Goal: Task Accomplishment & Management: Use online tool/utility

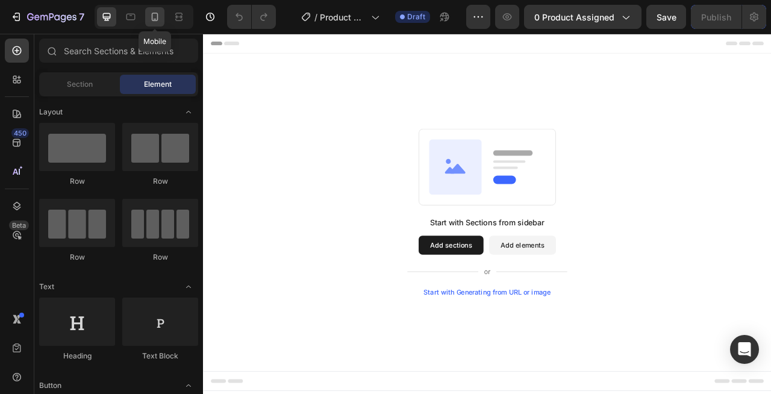
click at [162, 18] on div at bounding box center [154, 16] width 19 height 19
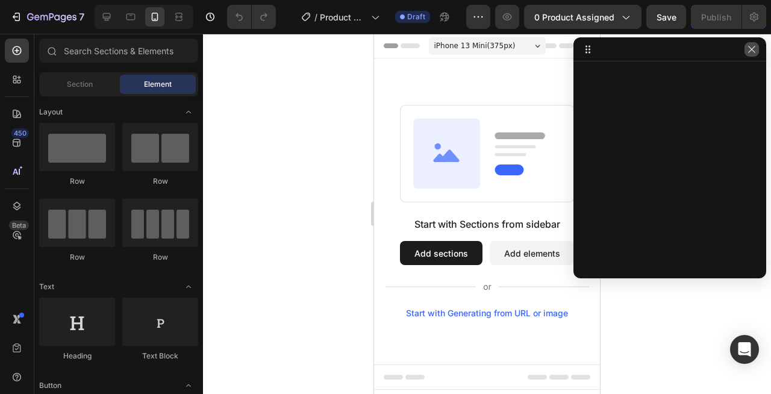
click at [751, 53] on icon "button" at bounding box center [752, 50] width 10 height 10
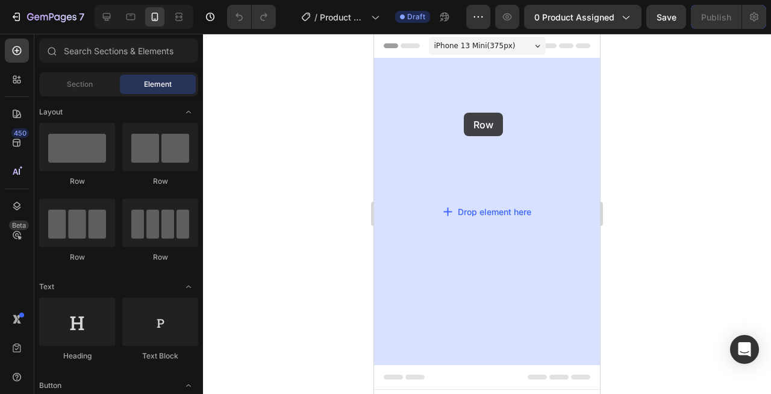
drag, startPoint x: 453, startPoint y: 187, endPoint x: 464, endPoint y: 110, distance: 77.8
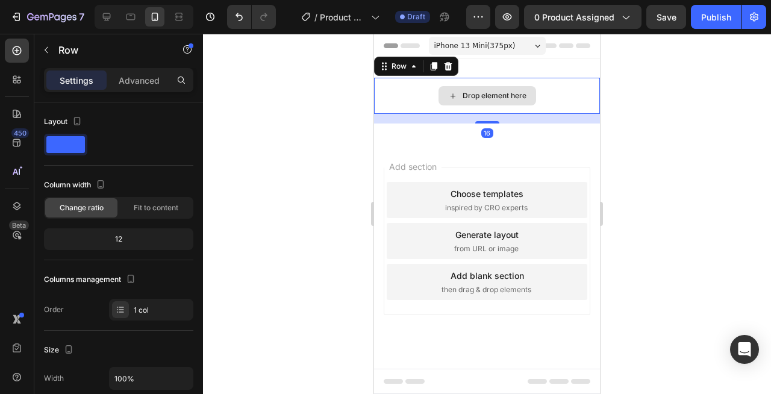
click at [407, 81] on div "Drop element here" at bounding box center [487, 96] width 226 height 36
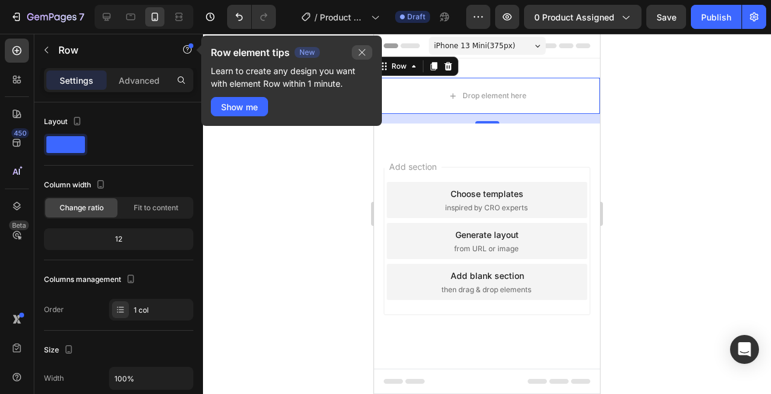
click at [365, 51] on icon "button" at bounding box center [362, 53] width 10 height 10
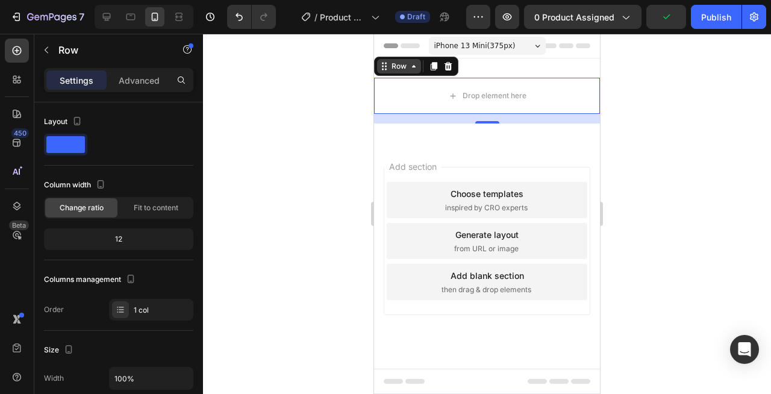
click at [412, 64] on icon at bounding box center [414, 66] width 10 height 10
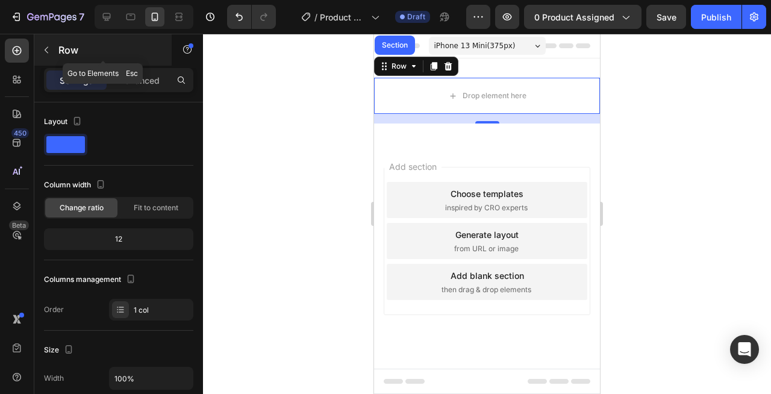
click at [46, 46] on icon "button" at bounding box center [47, 50] width 10 height 10
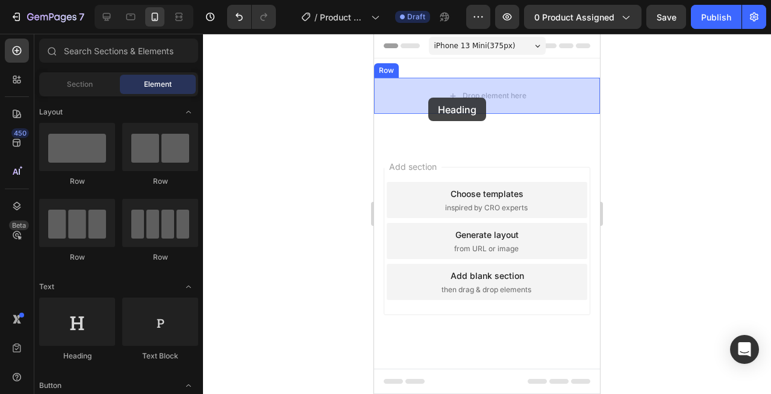
drag, startPoint x: 459, startPoint y: 365, endPoint x: 428, endPoint y: 98, distance: 269.7
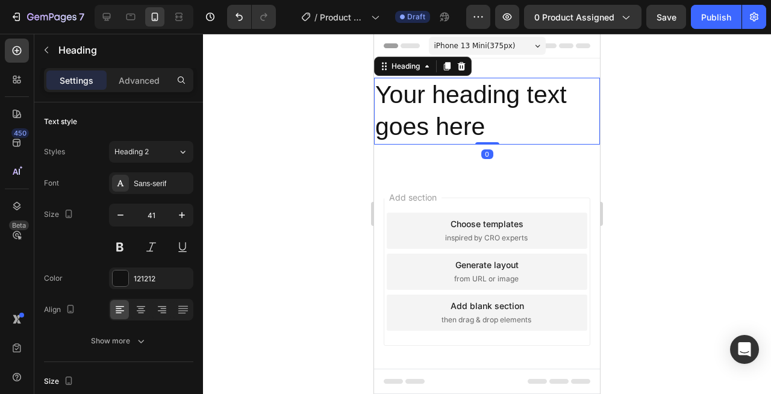
click at [477, 114] on h2 "Your heading text goes here" at bounding box center [487, 111] width 226 height 67
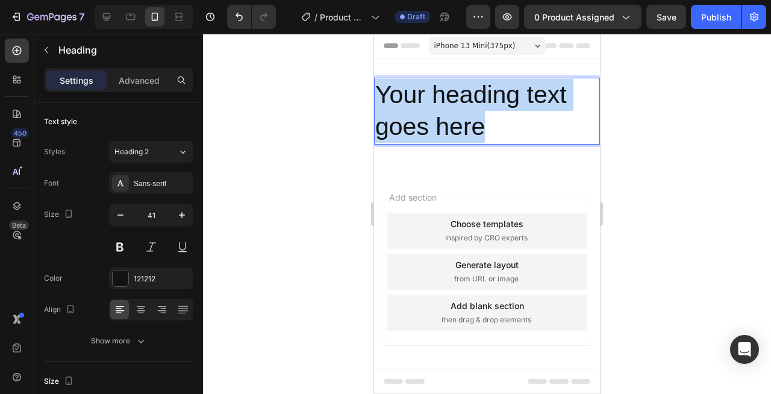
drag, startPoint x: 483, startPoint y: 119, endPoint x: 379, endPoint y: 104, distance: 105.2
click at [379, 104] on p "Your heading text goes here" at bounding box center [486, 111] width 223 height 64
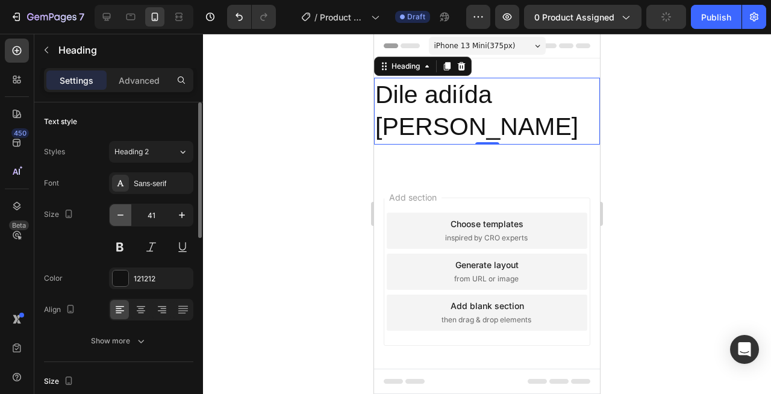
click at [122, 214] on icon "button" at bounding box center [120, 215] width 12 height 12
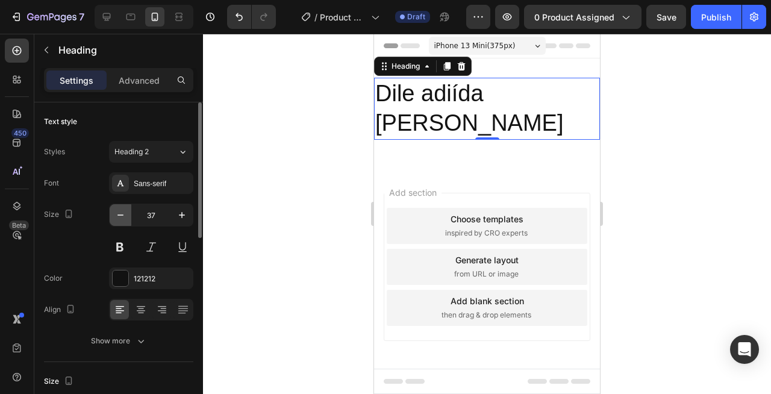
click at [122, 214] on icon "button" at bounding box center [120, 215] width 12 height 12
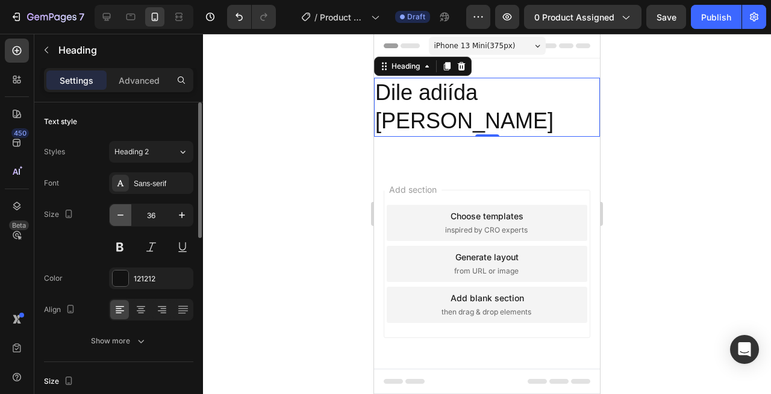
click at [122, 214] on icon "button" at bounding box center [120, 215] width 12 height 12
click at [122, 215] on icon "button" at bounding box center [120, 214] width 6 height 1
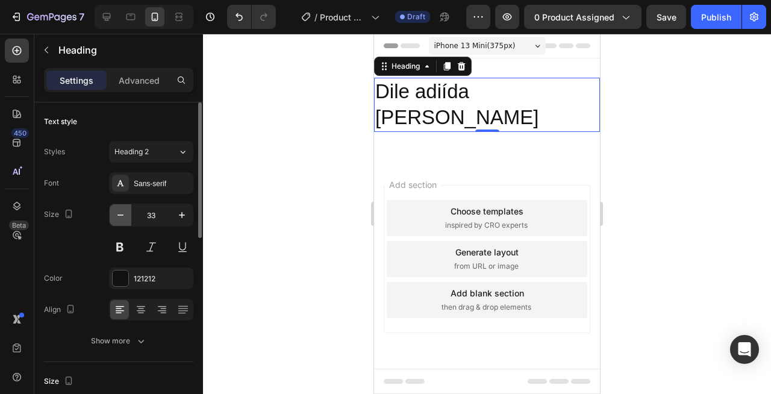
click at [122, 215] on icon "button" at bounding box center [120, 214] width 6 height 1
type input "31"
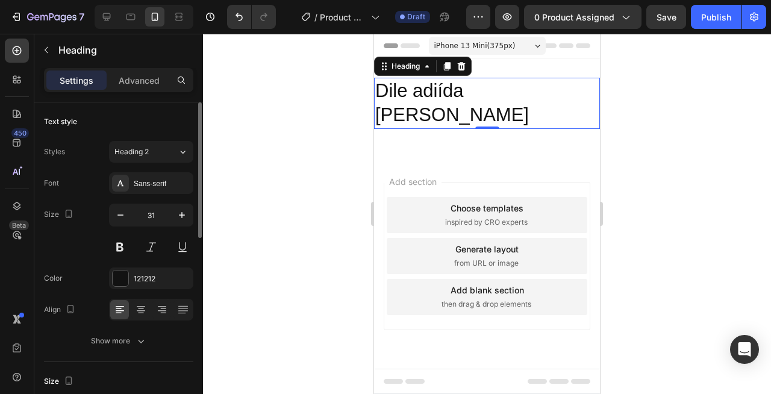
click at [146, 299] on div at bounding box center [151, 310] width 84 height 22
click at [144, 304] on icon at bounding box center [141, 309] width 12 height 12
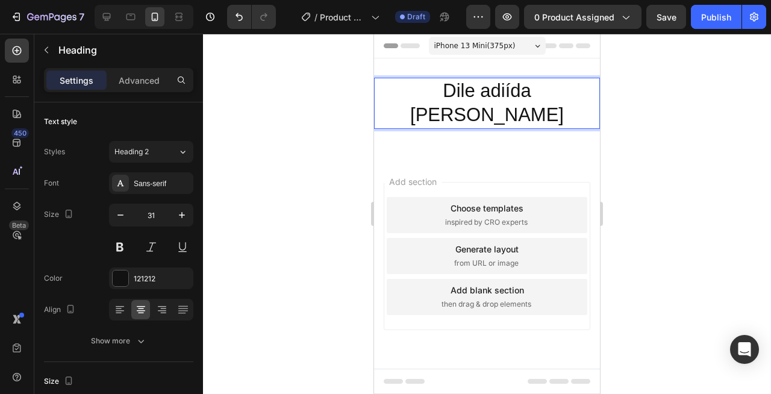
click at [436, 92] on p "Dile adiída [PERSON_NAME]" at bounding box center [486, 103] width 223 height 49
click at [495, 85] on p "Dile adiída [PERSON_NAME]" at bounding box center [486, 103] width 223 height 49
click at [374, 34] on lt-span "día" at bounding box center [374, 34] width 0 height 0
click at [431, 91] on p "Dile adiída día [PERSON_NAME]" at bounding box center [486, 103] width 223 height 49
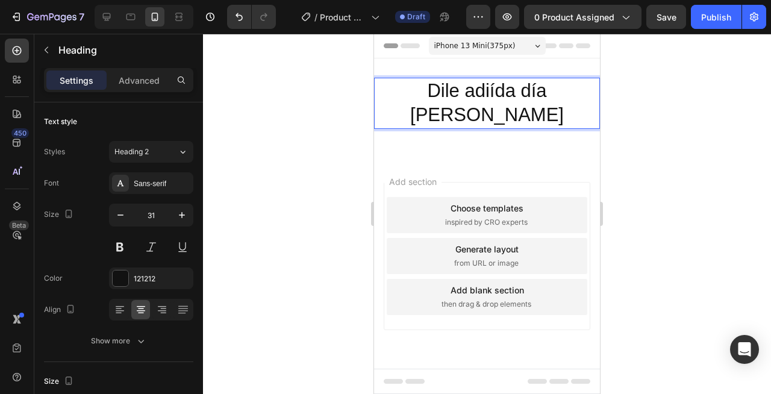
click at [431, 91] on p "Dile adiída día [PERSON_NAME]" at bounding box center [486, 103] width 223 height 49
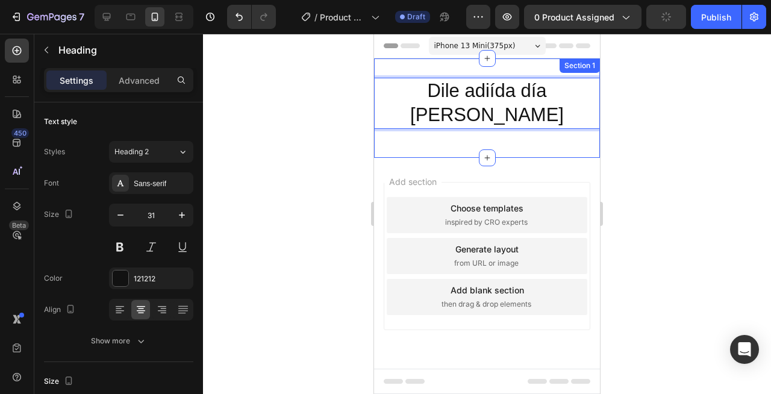
click at [429, 122] on div "Dile adiída día [PERSON_NAME] Heading 0 Row Section 1" at bounding box center [487, 107] width 226 height 99
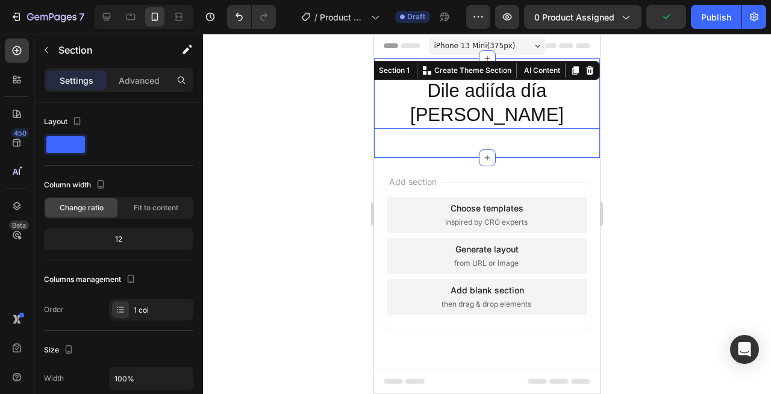
click at [444, 101] on p "Dile adiída día [PERSON_NAME]" at bounding box center [486, 103] width 223 height 49
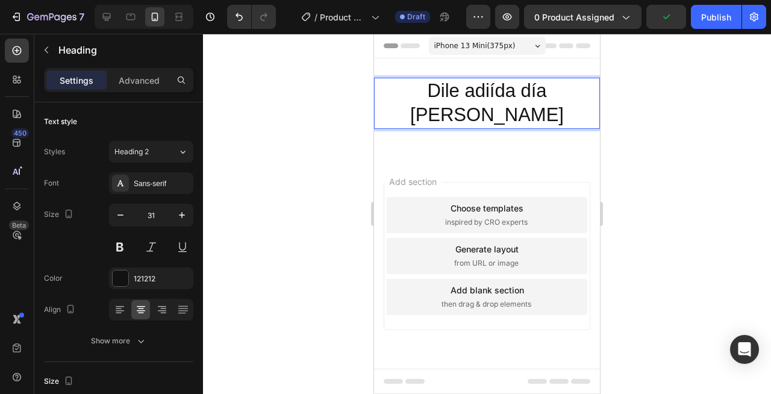
click at [456, 88] on p "Dile adiída día [PERSON_NAME]" at bounding box center [486, 103] width 223 height 49
click at [374, 34] on lt-span "admira" at bounding box center [374, 34] width 0 height 0
click at [411, 87] on p "Dile admira día [PERSON_NAME]" at bounding box center [486, 103] width 223 height 49
click at [412, 87] on p "Dile admira día [PERSON_NAME]" at bounding box center [486, 103] width 223 height 49
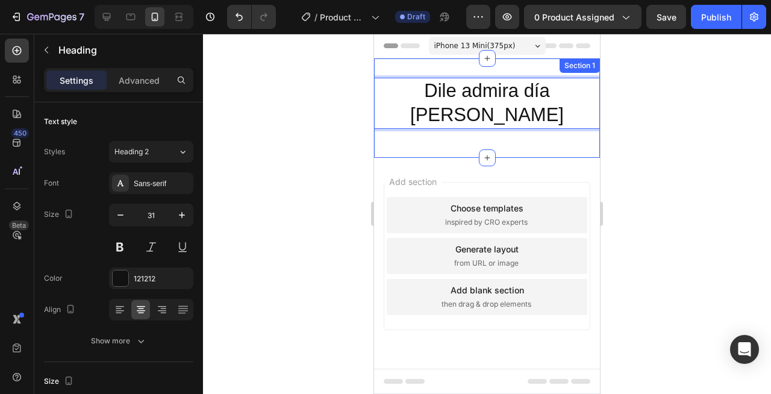
click at [431, 72] on div "Dile admira día [PERSON_NAME] Heading 0 Row Section 1" at bounding box center [487, 107] width 226 height 99
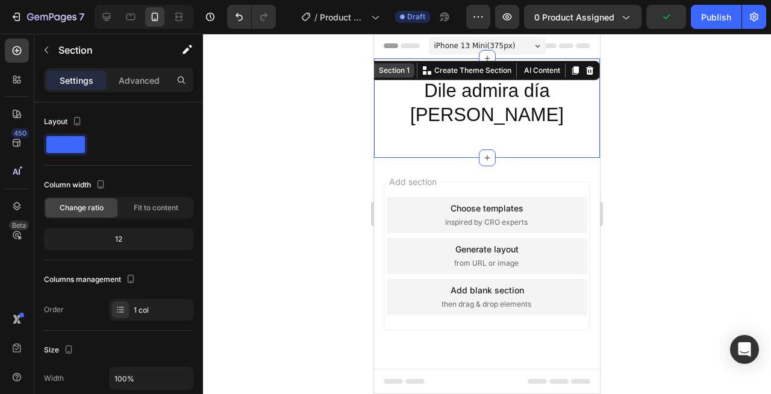
click at [402, 69] on div "Section 1" at bounding box center [394, 70] width 36 height 11
click at [402, 72] on div "Section 1" at bounding box center [394, 70] width 36 height 11
click at [470, 70] on p "Create Theme Section" at bounding box center [472, 70] width 77 height 11
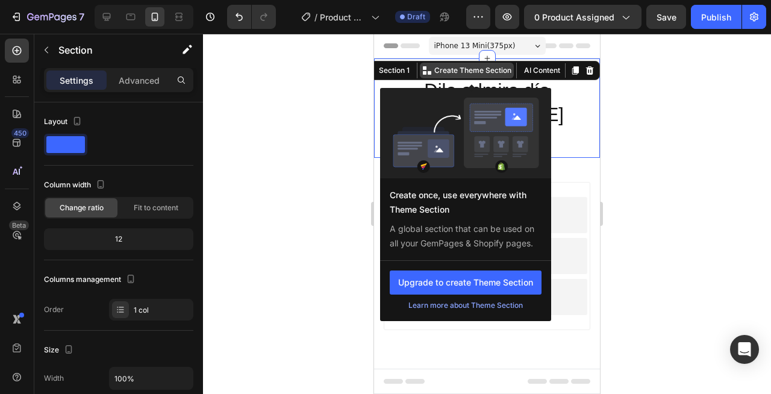
click at [470, 70] on p "Create Theme Section" at bounding box center [472, 70] width 77 height 11
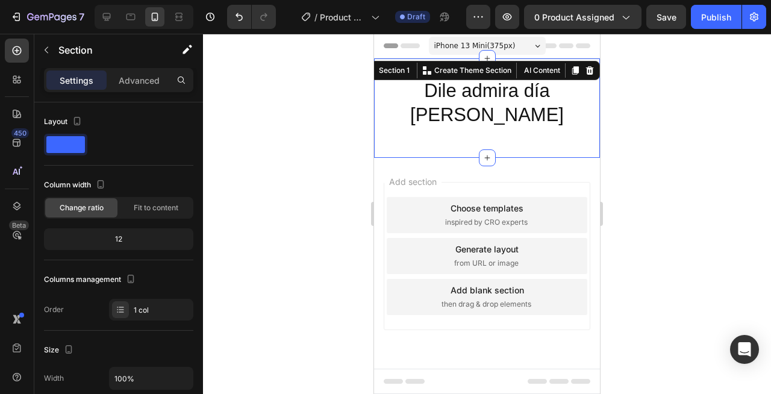
click at [399, 58] on div "Dile admira día [PERSON_NAME] Heading Row Section 1 You can create reusable sec…" at bounding box center [487, 107] width 226 height 99
click at [398, 64] on div "Section 1" at bounding box center [389, 70] width 50 height 14
click at [577, 72] on icon at bounding box center [575, 70] width 7 height 8
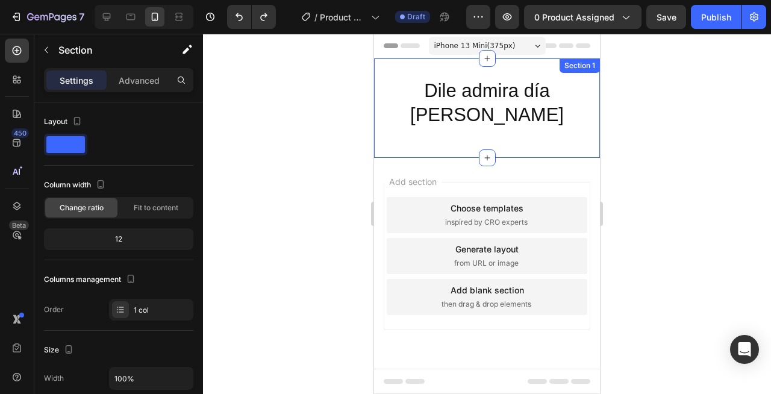
click at [514, 107] on div "Dile admira día [PERSON_NAME] Heading Row" at bounding box center [487, 108] width 226 height 61
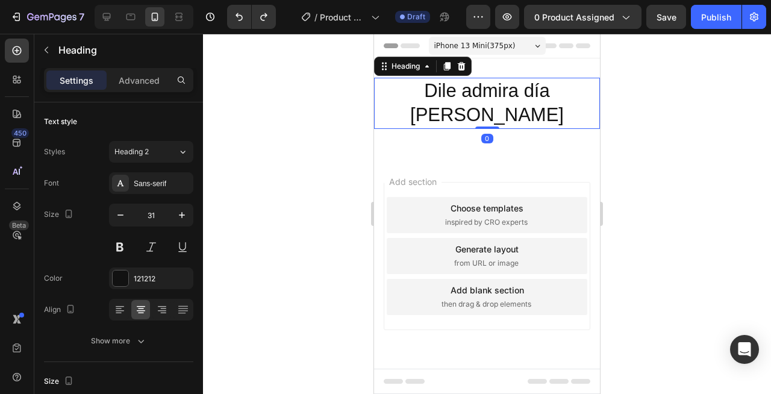
click at [406, 100] on p "Dile admira día [PERSON_NAME]" at bounding box center [486, 103] width 223 height 49
click at [406, 119] on div "Dile admira día [PERSON_NAME] Heading 0 Row Section 1" at bounding box center [487, 107] width 226 height 99
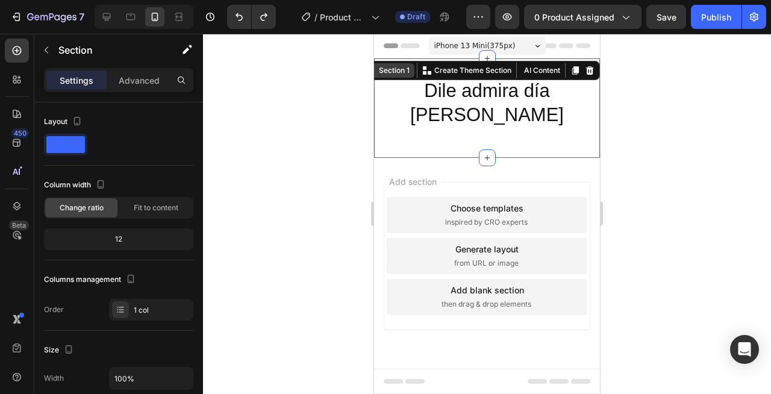
click at [390, 76] on div "Section 1" at bounding box center [389, 70] width 50 height 14
drag, startPoint x: 565, startPoint y: 68, endPoint x: 420, endPoint y: 131, distance: 158.0
click at [419, 130] on div "Dile admira día [PERSON_NAME] Heading Row Section 1 You can create reusable sec…" at bounding box center [487, 107] width 226 height 99
click at [420, 131] on div "Dile admira día [PERSON_NAME] Heading Row Section 1 You can create reusable sec…" at bounding box center [487, 107] width 226 height 99
click at [360, 156] on div at bounding box center [487, 214] width 568 height 360
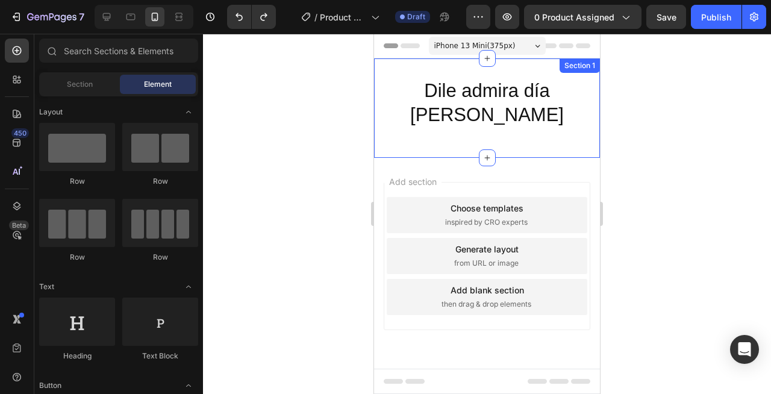
click at [412, 115] on div "Dile admira día [PERSON_NAME] Heading Row Section 1" at bounding box center [487, 107] width 226 height 99
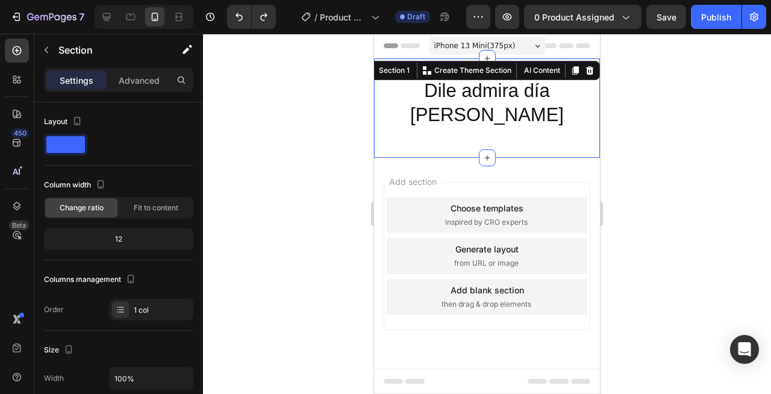
drag, startPoint x: 412, startPoint y: 115, endPoint x: 603, endPoint y: 250, distance: 233.7
click at [412, 115] on div "Dile admira día [PERSON_NAME] Heading Row Section 1 You can create reusable sec…" at bounding box center [487, 107] width 226 height 99
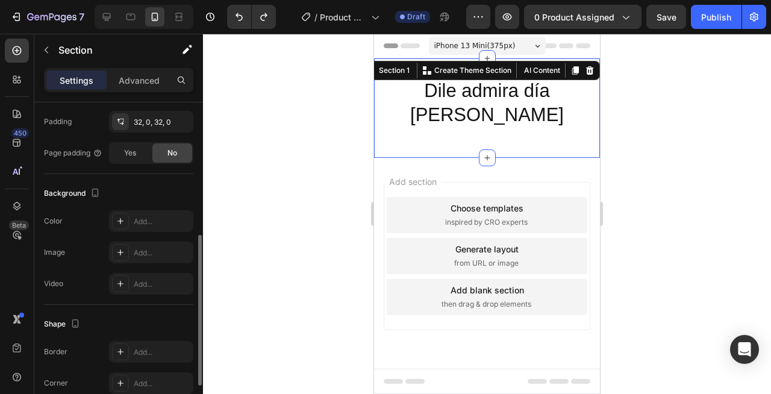
scroll to position [285, 0]
click at [146, 197] on div "Background" at bounding box center [118, 196] width 149 height 19
click at [93, 199] on icon "button" at bounding box center [95, 195] width 7 height 8
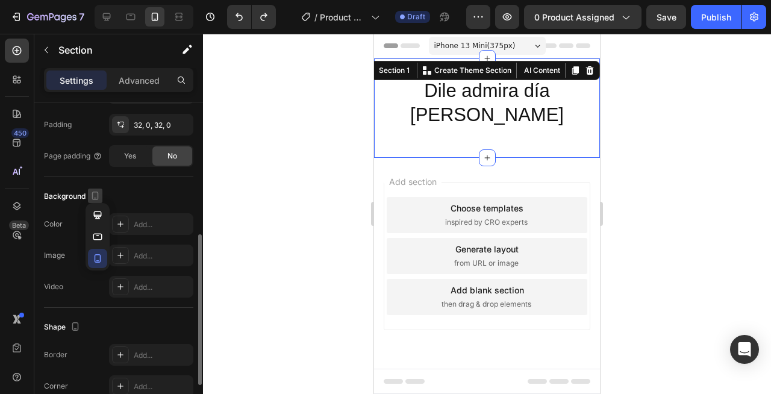
click at [93, 199] on icon "button" at bounding box center [95, 195] width 7 height 8
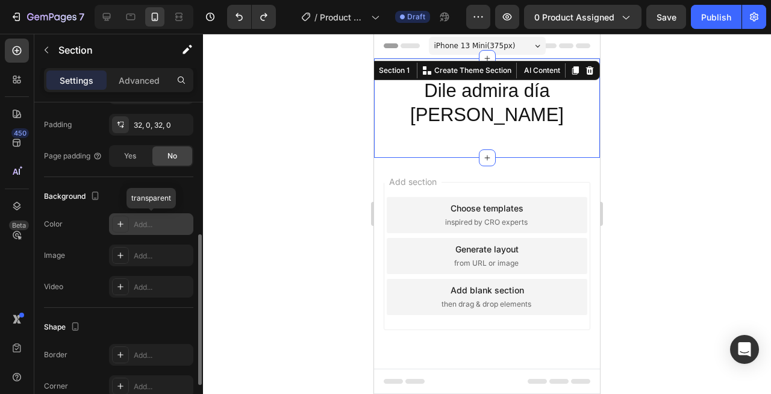
scroll to position [289, 0]
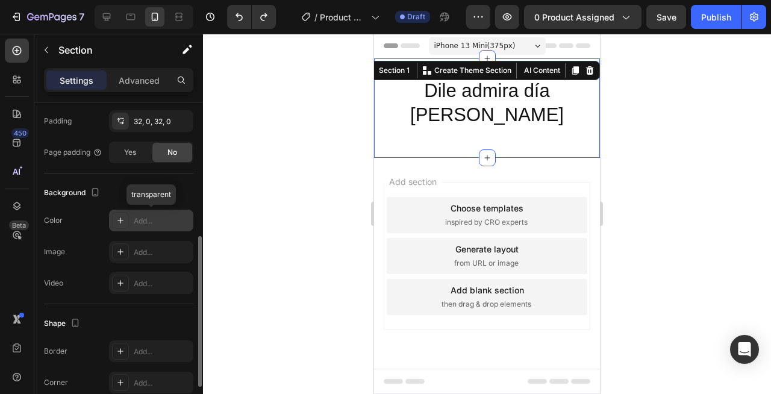
click at [120, 219] on icon at bounding box center [121, 221] width 10 height 10
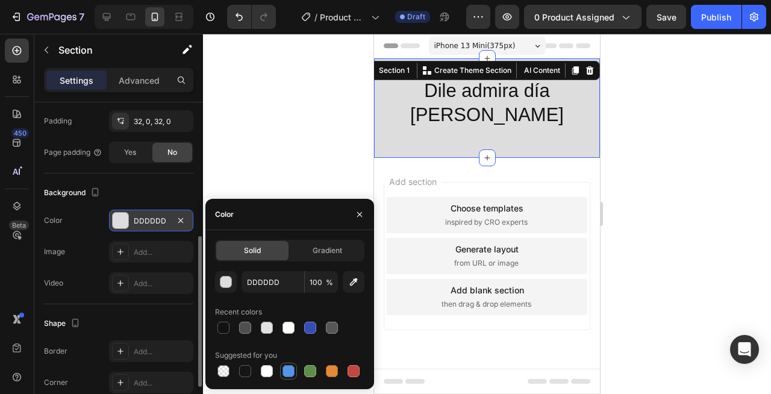
click at [289, 367] on div at bounding box center [288, 371] width 12 height 12
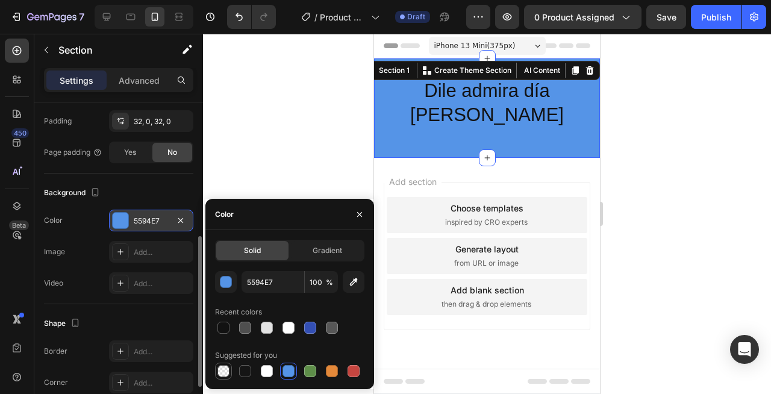
click at [226, 368] on div at bounding box center [223, 371] width 12 height 12
type input "000000"
type input "0"
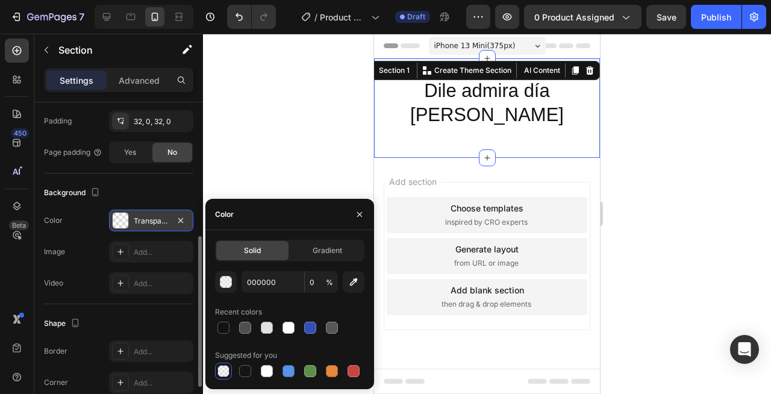
click at [207, 163] on div at bounding box center [487, 214] width 568 height 360
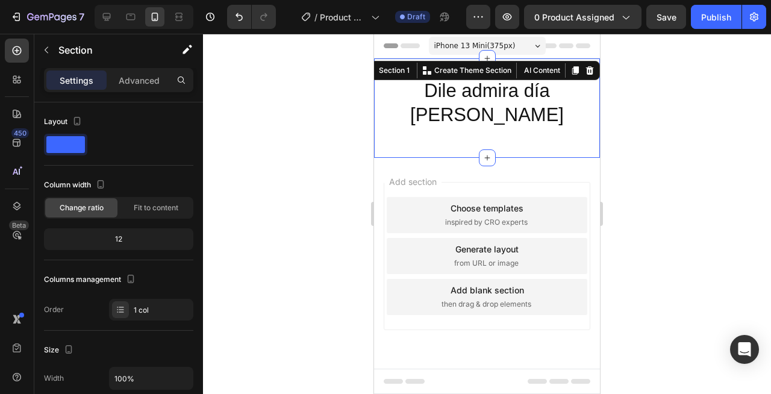
click at [458, 120] on div "Dile admira día [PERSON_NAME] Heading Row Section 1 You can create reusable sec…" at bounding box center [487, 107] width 226 height 99
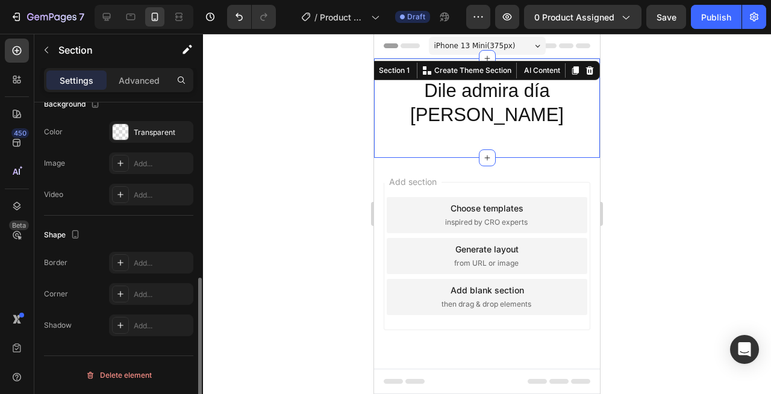
scroll to position [0, 0]
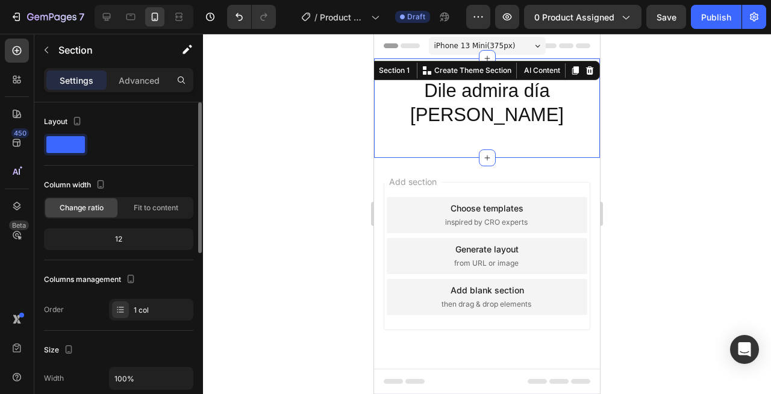
click at [439, 110] on div "Dile admira día [PERSON_NAME] Heading Row" at bounding box center [487, 108] width 226 height 61
click at [506, 202] on div "Choose templates" at bounding box center [486, 208] width 73 height 13
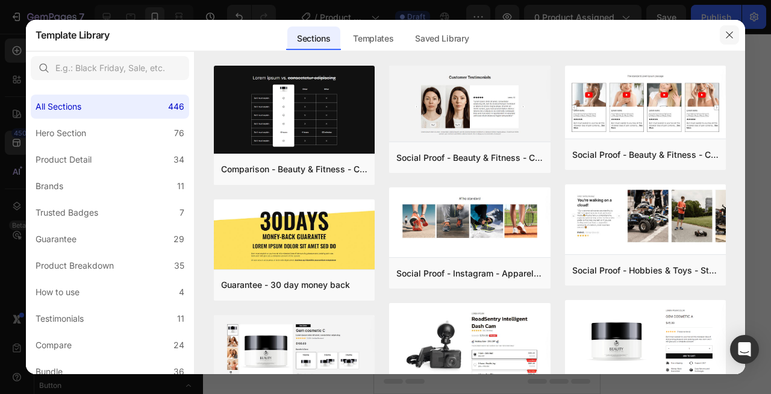
click at [724, 31] on icon "button" at bounding box center [729, 35] width 10 height 10
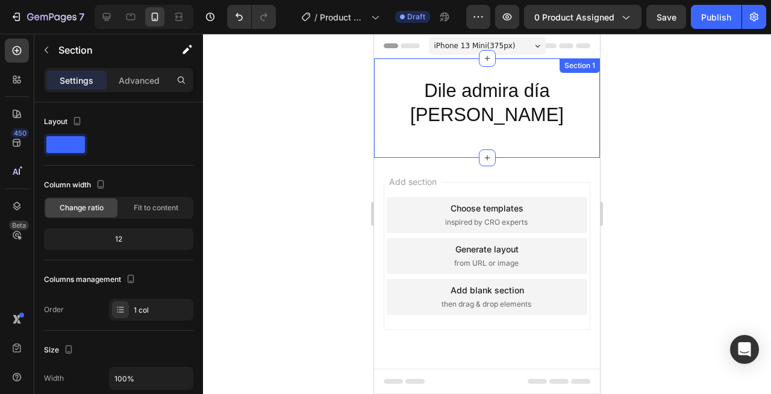
click at [448, 127] on div "Dile admira día [PERSON_NAME] Heading Row Section 1" at bounding box center [487, 107] width 226 height 99
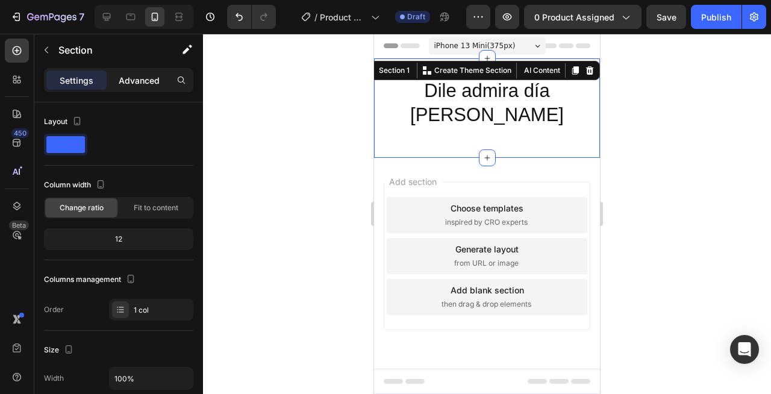
click at [146, 75] on p "Advanced" at bounding box center [139, 80] width 41 height 13
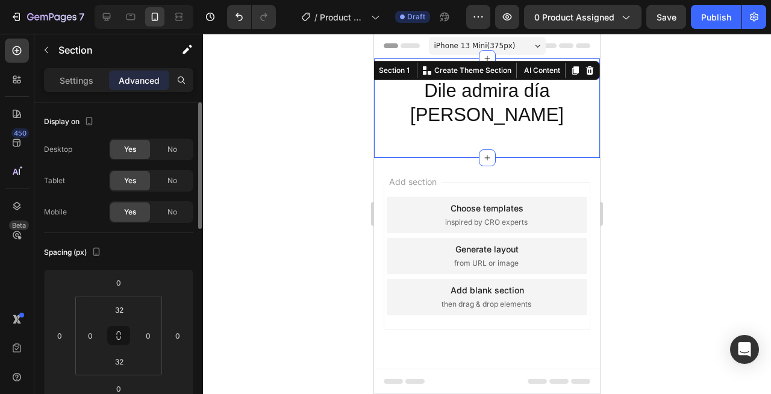
scroll to position [4, 0]
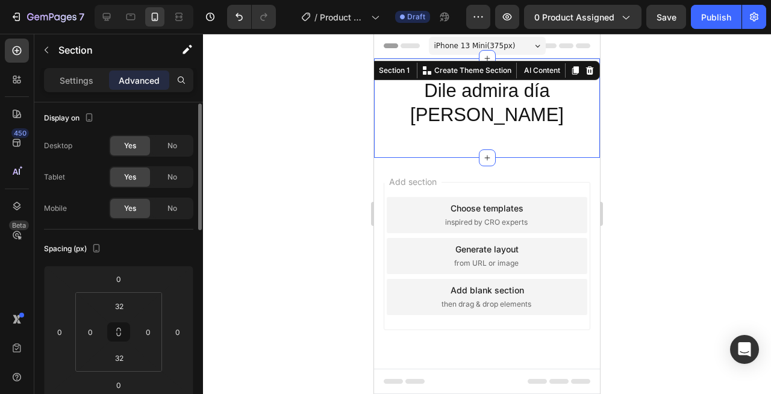
click at [89, 94] on div "Settings Advanced" at bounding box center [118, 85] width 169 height 34
click at [90, 89] on div "Settings" at bounding box center [76, 79] width 60 height 19
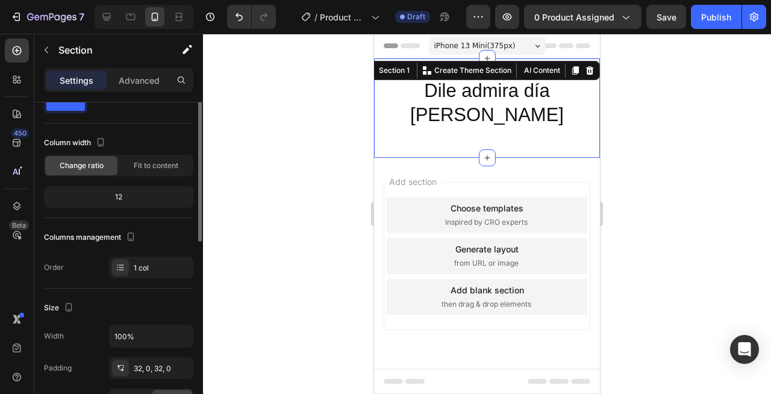
scroll to position [0, 0]
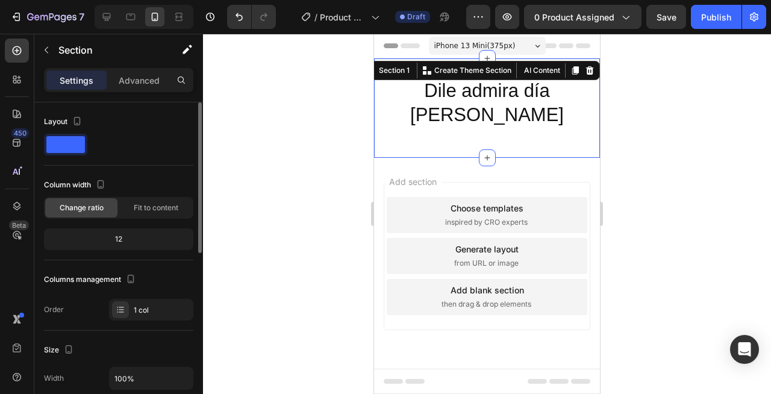
click at [125, 191] on div "Column width" at bounding box center [118, 184] width 149 height 19
click at [129, 198] on div "Fit to content" at bounding box center [156, 207] width 72 height 19
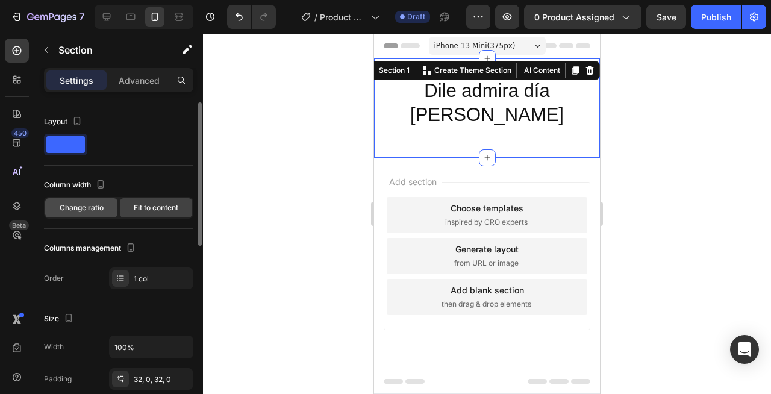
click at [101, 202] on span "Change ratio" at bounding box center [82, 207] width 44 height 11
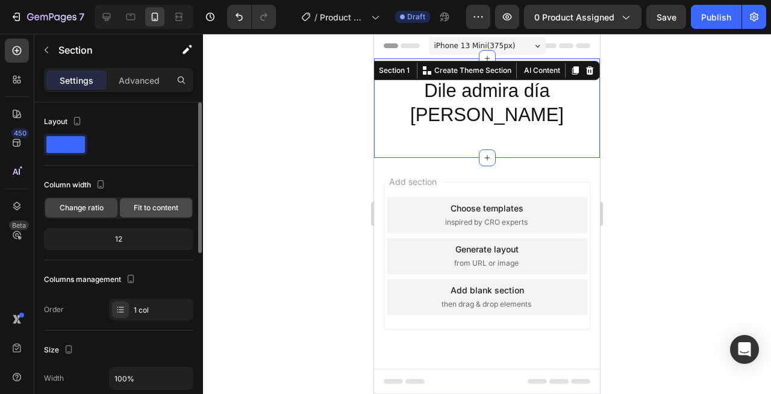
click at [137, 203] on span "Fit to content" at bounding box center [156, 207] width 45 height 11
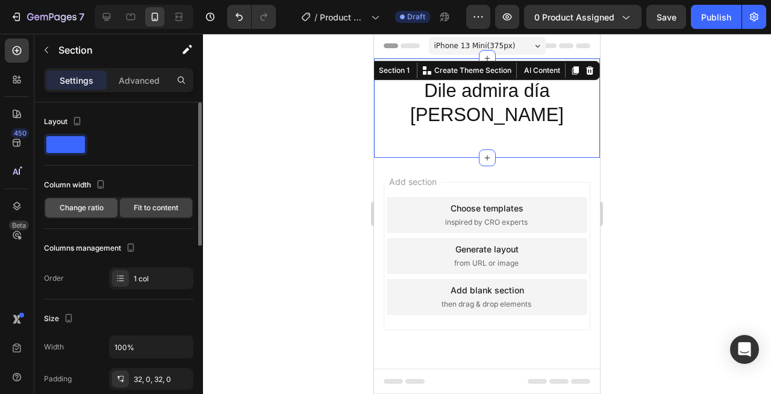
click at [107, 205] on div "Change ratio" at bounding box center [81, 207] width 72 height 19
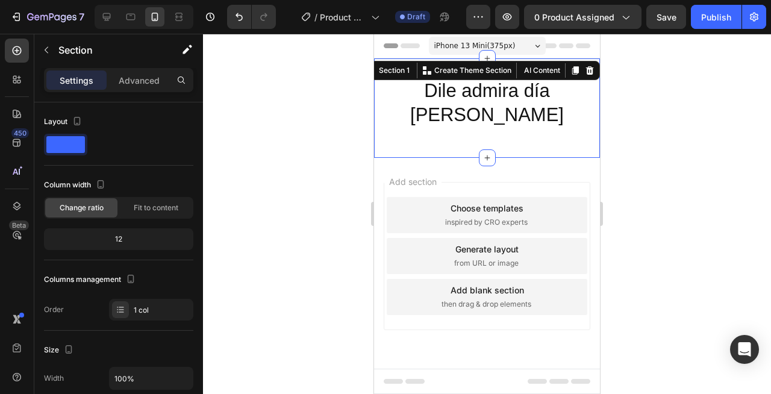
scroll to position [4, 0]
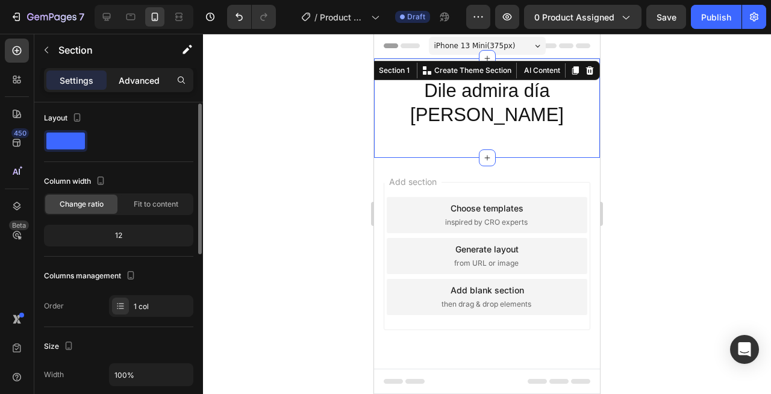
click at [134, 76] on p "Advanced" at bounding box center [139, 80] width 41 height 13
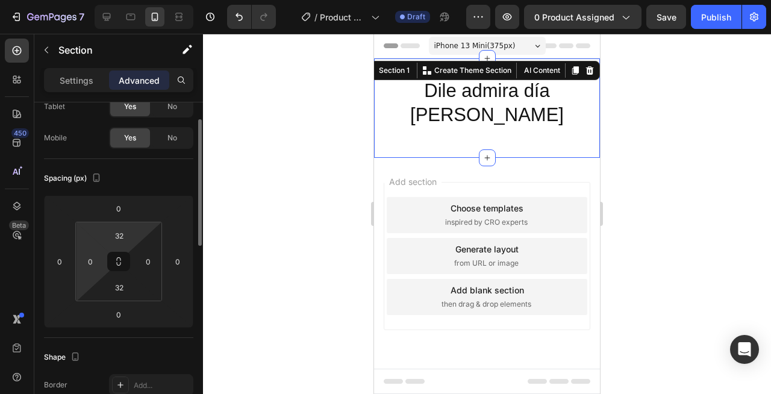
scroll to position [128, 0]
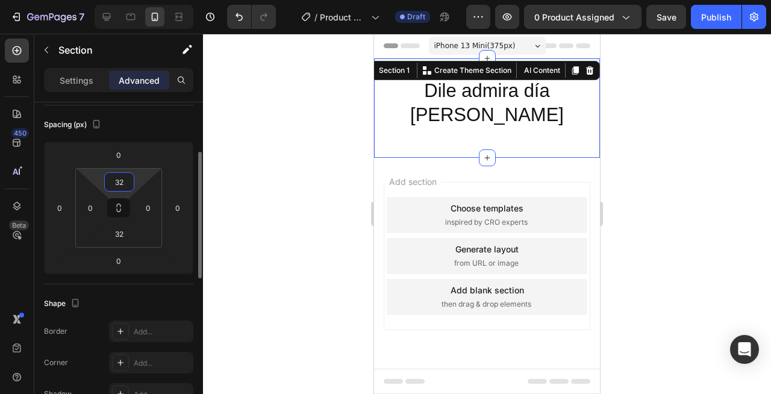
drag, startPoint x: 117, startPoint y: 184, endPoint x: 120, endPoint y: 195, distance: 11.7
click at [120, 195] on div "32 0 32 0" at bounding box center [118, 207] width 87 height 79
type input "2"
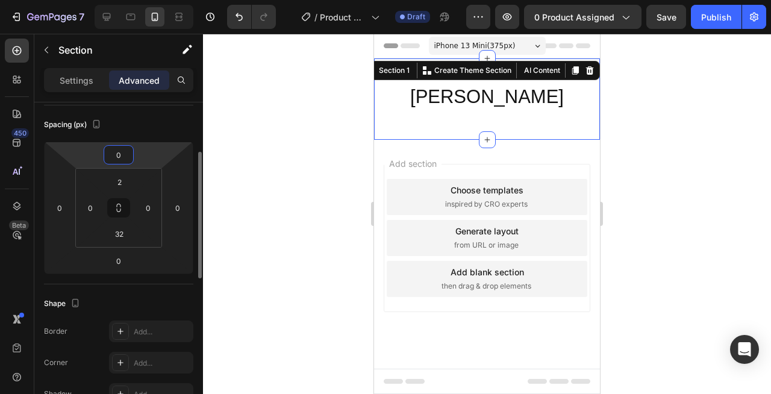
click at [129, 154] on input "0" at bounding box center [119, 155] width 24 height 18
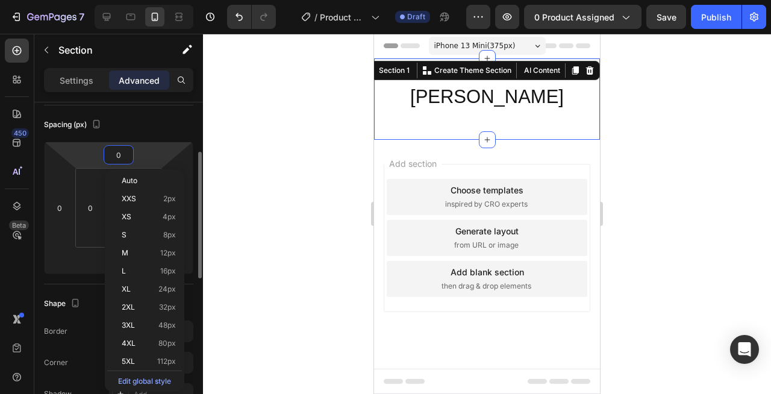
click at [133, 131] on div "Spacing (px)" at bounding box center [118, 124] width 149 height 19
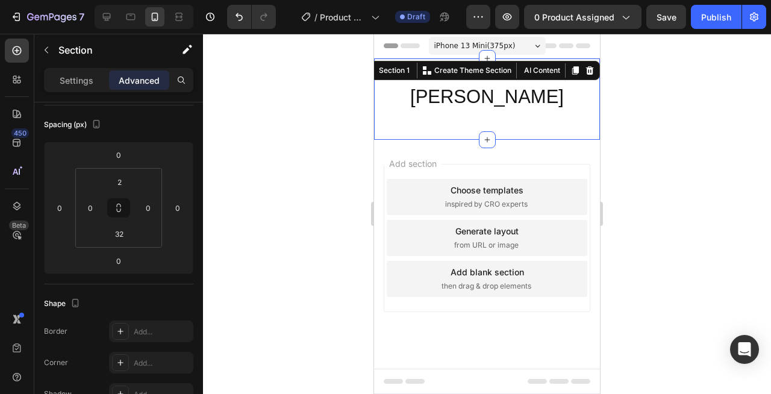
click at [271, 144] on div at bounding box center [487, 214] width 568 height 360
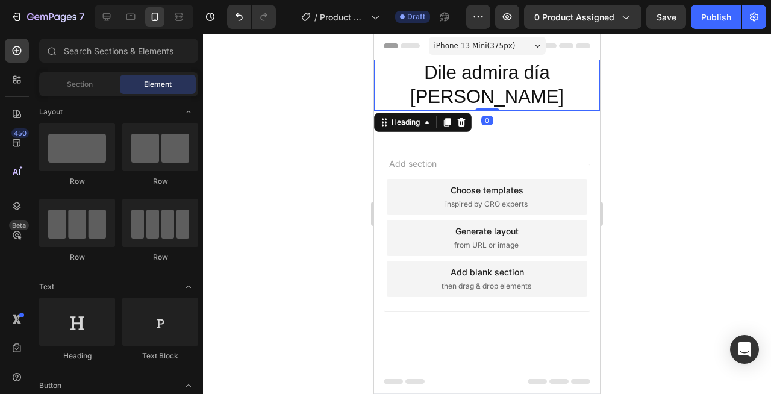
click at [571, 67] on p "Dile admira día [PERSON_NAME]" at bounding box center [486, 85] width 223 height 49
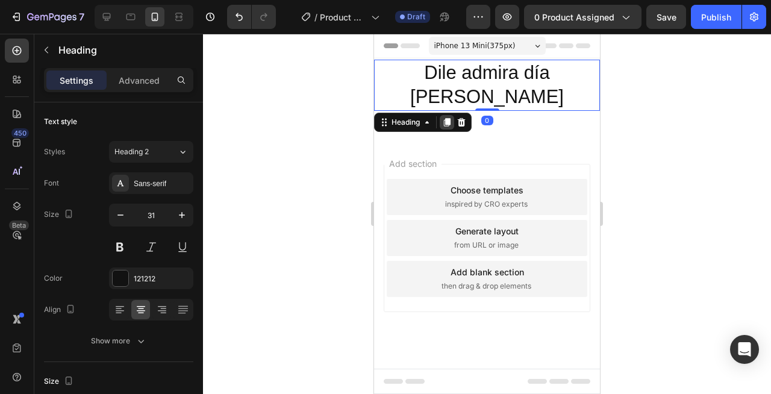
click at [447, 117] on icon at bounding box center [447, 122] width 10 height 10
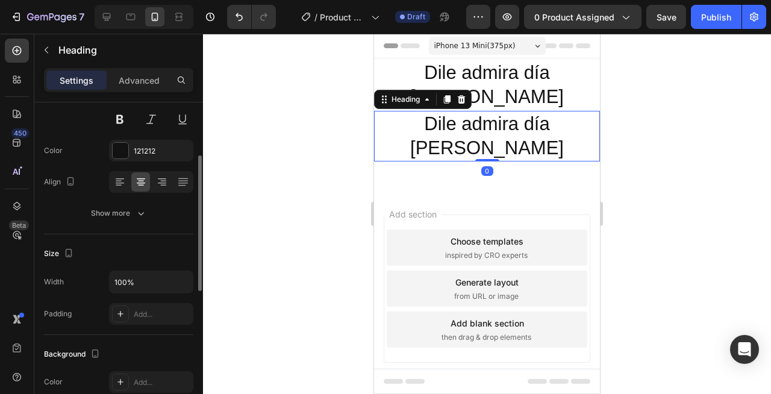
click at [298, 141] on div at bounding box center [487, 214] width 568 height 360
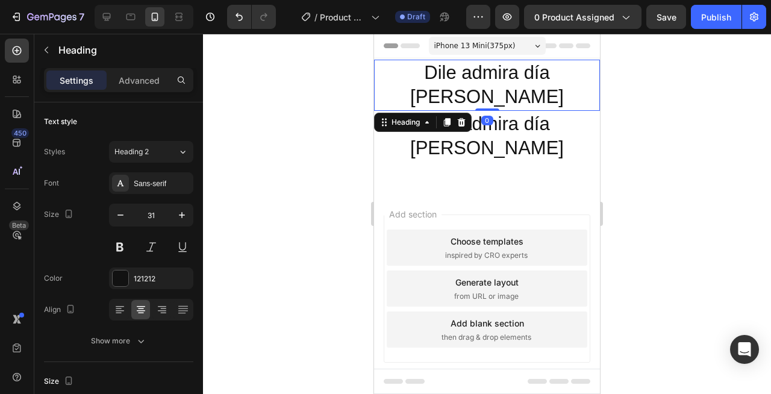
click at [488, 67] on p "Dile admira día [PERSON_NAME]" at bounding box center [486, 85] width 223 height 49
click at [155, 84] on p "Advanced" at bounding box center [139, 80] width 41 height 13
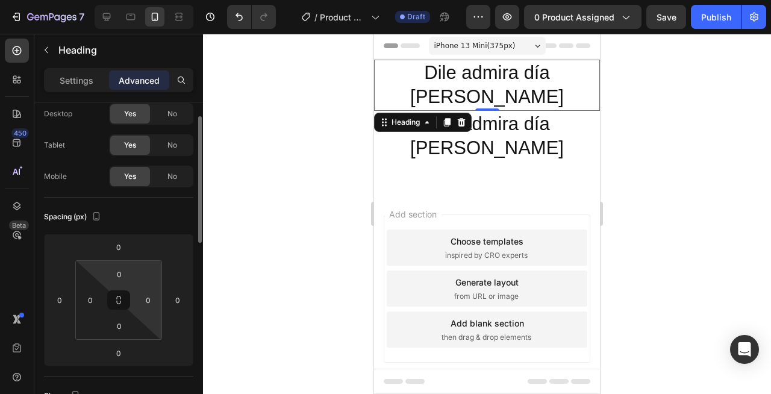
scroll to position [105, 0]
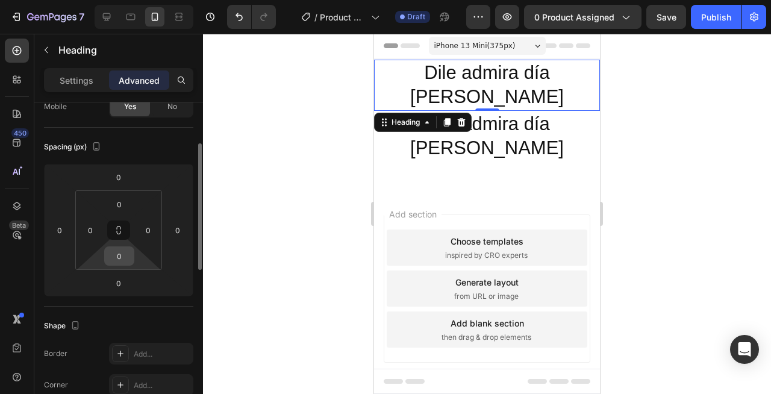
click at [129, 258] on input "0" at bounding box center [119, 256] width 24 height 18
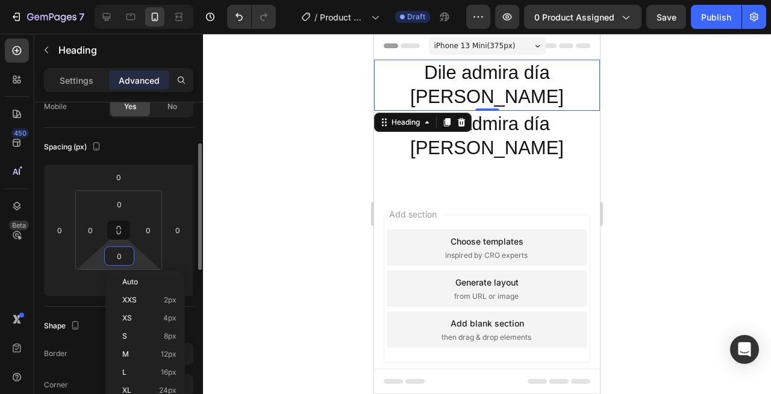
click at [91, 0] on html "7 / Product Page - [DATE] 13:40:01 Draft Preview 0 product assigned Save Publis…" at bounding box center [385, 0] width 771 height 0
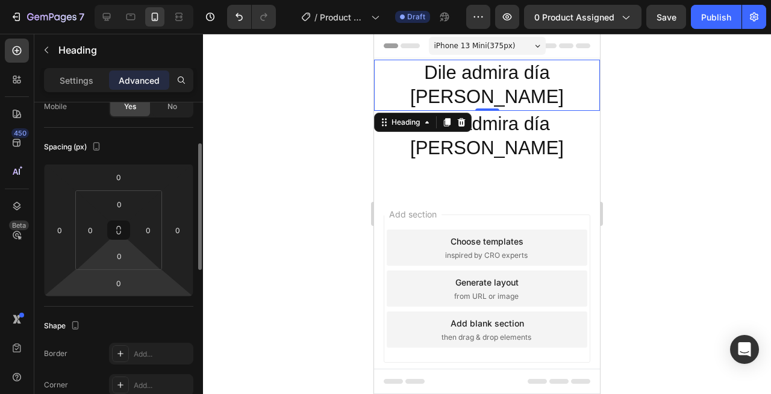
click at [0, 0] on div "Spacing (px) 0 0 0 0 0 0 0 0" at bounding box center [0, 0] width 0 height 0
click at [138, 0] on html "7 / Product Page - [DATE] 13:40:01 Draft Preview 0 product assigned Save Publis…" at bounding box center [385, 0] width 771 height 0
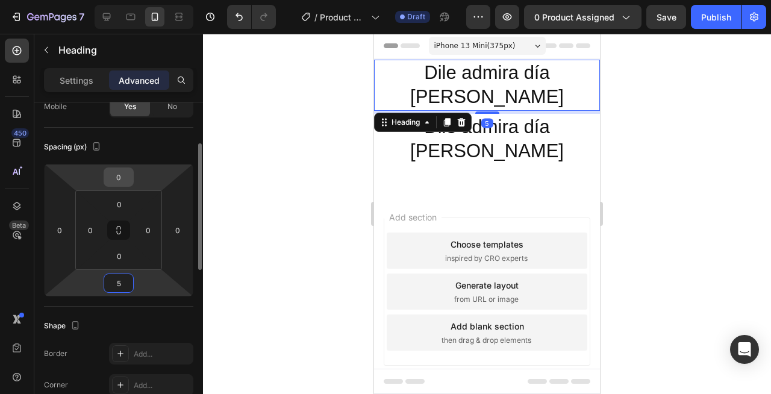
type input "5"
click at [128, 184] on input "0" at bounding box center [119, 177] width 24 height 18
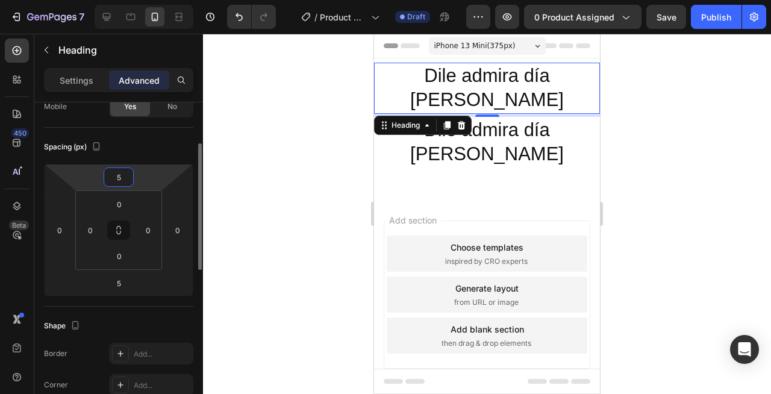
type input "5"
click at [0, 0] on div "Spacing (px) 5 0 5 0 0 0 0 0" at bounding box center [0, 0] width 0 height 0
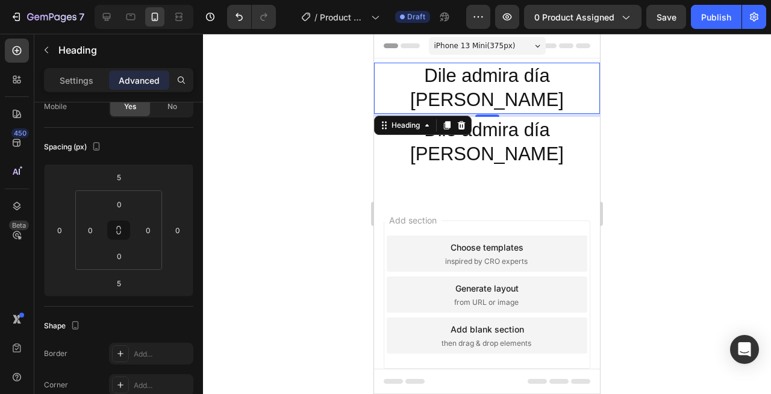
click at [330, 174] on div at bounding box center [487, 214] width 568 height 360
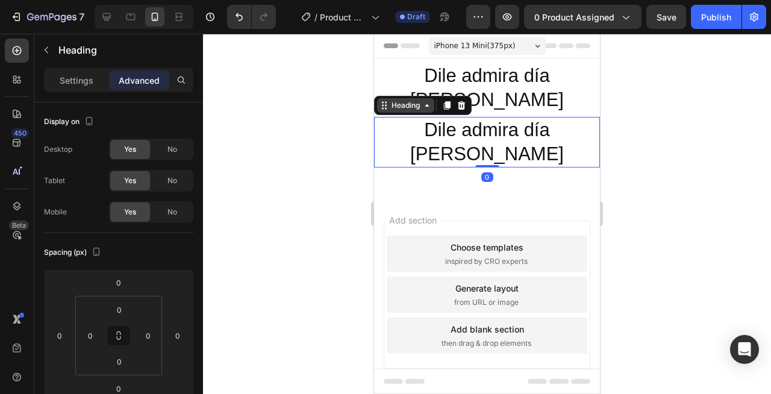
click at [400, 100] on div "Heading" at bounding box center [405, 105] width 33 height 11
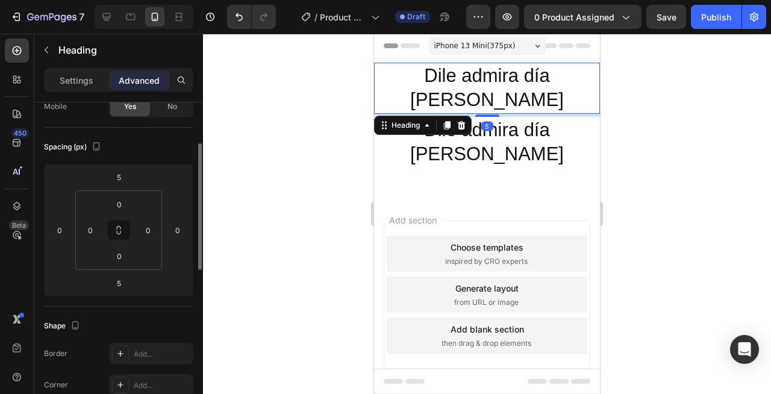
click at [532, 72] on p "Dile admira día [PERSON_NAME]" at bounding box center [486, 88] width 223 height 49
click at [406, 120] on div "Heading" at bounding box center [405, 125] width 33 height 11
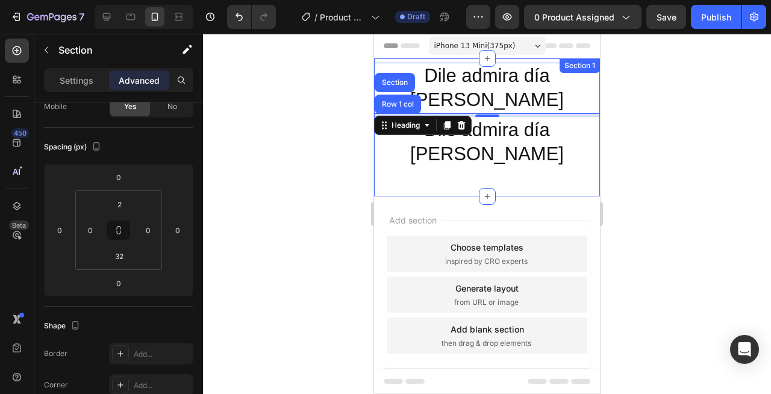
click at [426, 146] on div "Dile admira día [PERSON_NAME] Heading Row 1 col Section 5 Dile admira día [PERS…" at bounding box center [487, 127] width 226 height 138
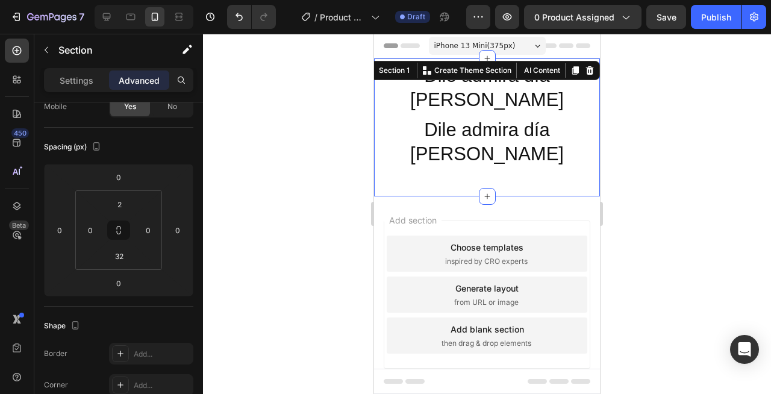
scroll to position [0, 0]
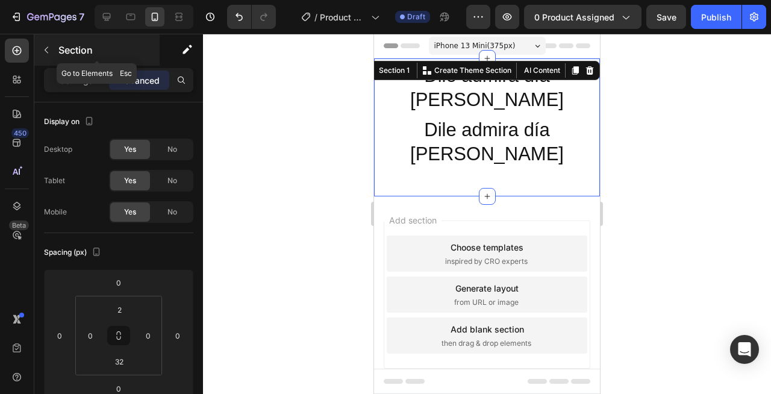
click at [48, 43] on button "button" at bounding box center [46, 49] width 19 height 19
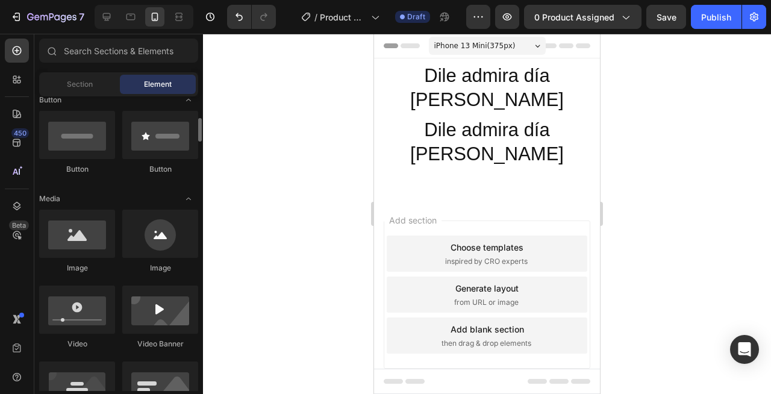
scroll to position [284, 0]
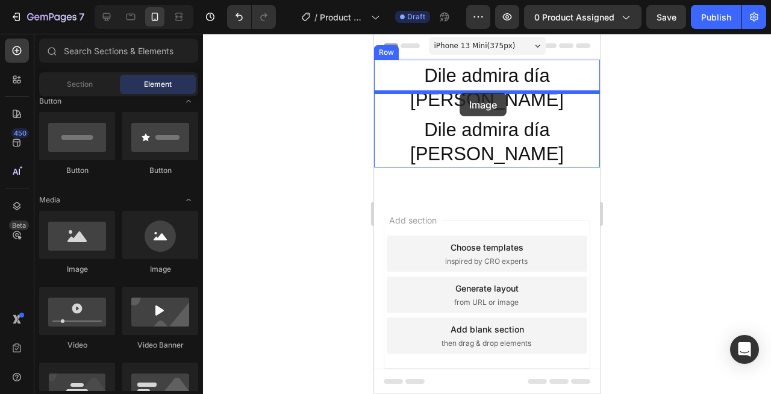
drag, startPoint x: 459, startPoint y: 279, endPoint x: 459, endPoint y: 93, distance: 186.7
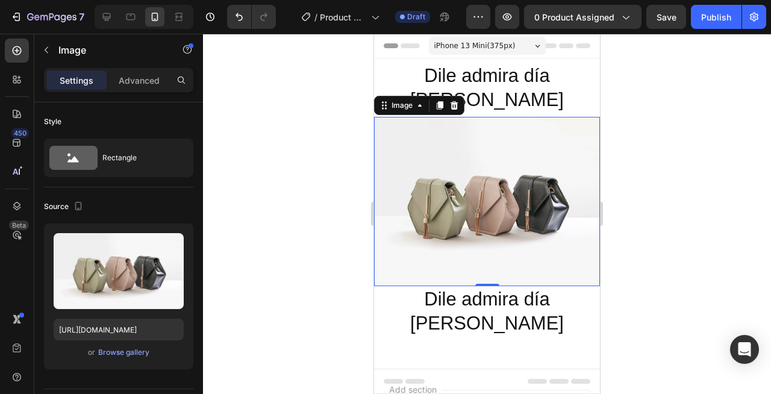
scroll to position [154, 0]
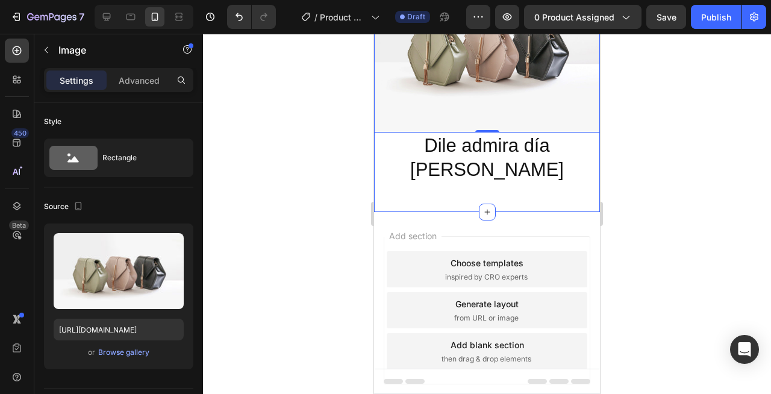
click at [487, 140] on div "Dile admira día [PERSON_NAME] Heading Image 0 Dile admira día [PERSON_NAME] Hea…" at bounding box center [487, 49] width 226 height 287
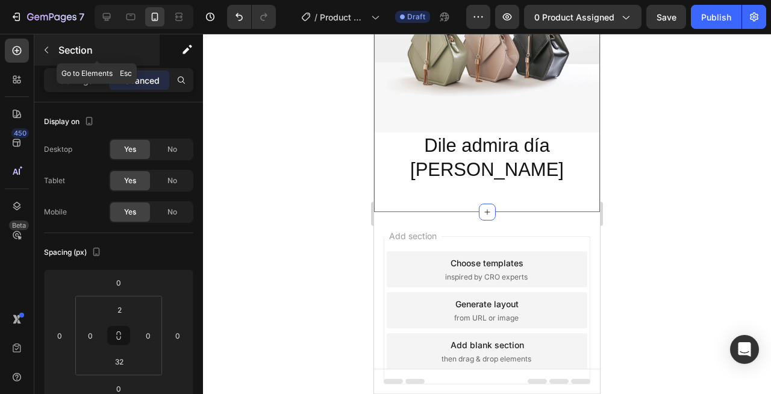
click at [54, 54] on button "button" at bounding box center [46, 49] width 19 height 19
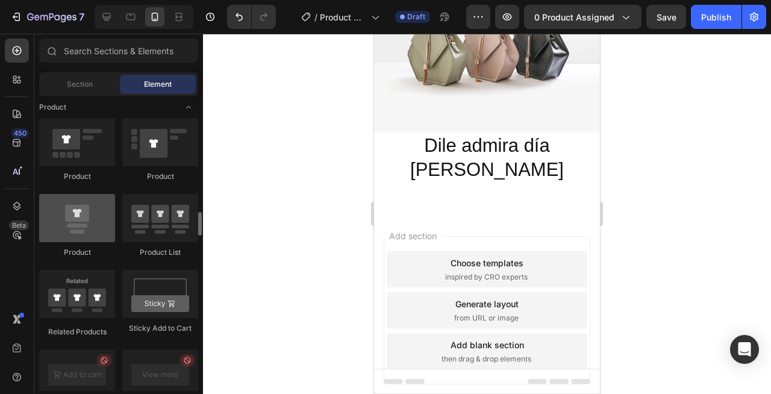
scroll to position [1526, 0]
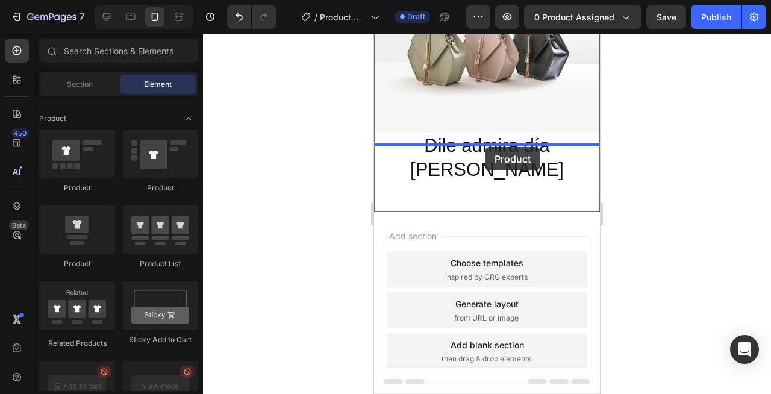
drag, startPoint x: 496, startPoint y: 197, endPoint x: 485, endPoint y: 147, distance: 51.7
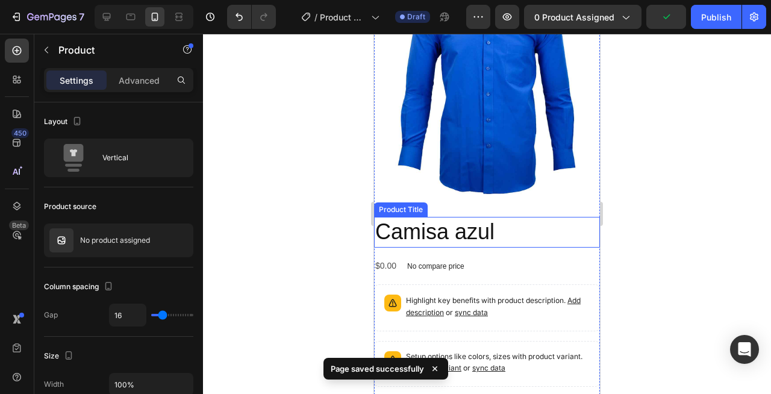
scroll to position [249, 0]
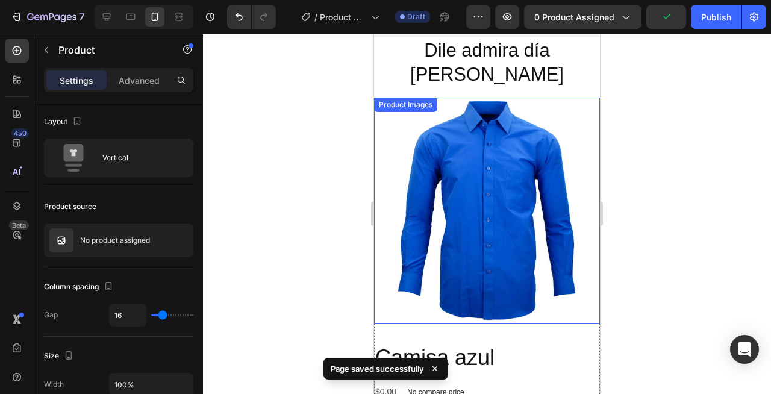
click at [461, 166] on img at bounding box center [487, 211] width 226 height 226
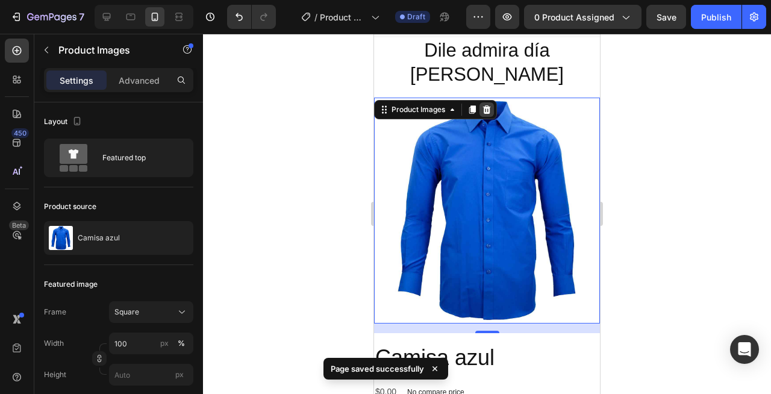
click at [484, 105] on icon at bounding box center [487, 110] width 10 height 10
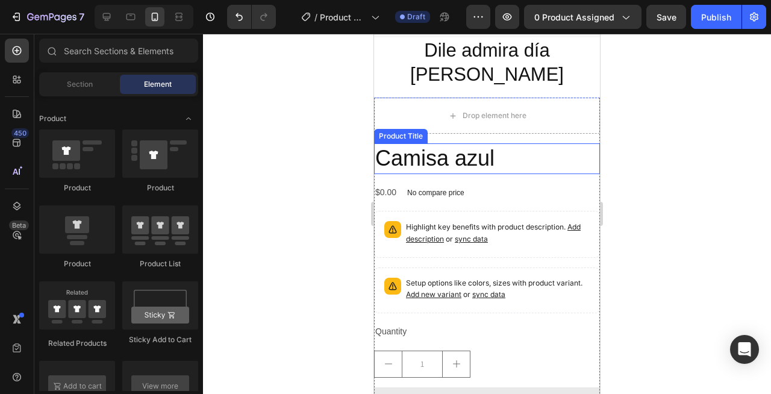
click at [479, 143] on h2 "Camisa azul" at bounding box center [487, 158] width 226 height 31
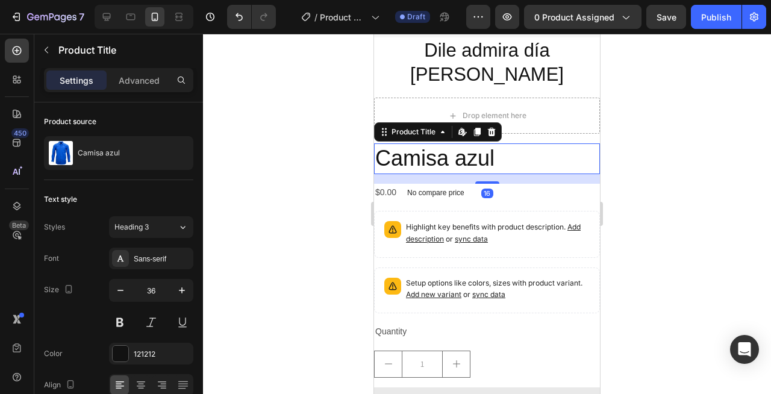
click at [489, 127] on icon at bounding box center [492, 132] width 10 height 10
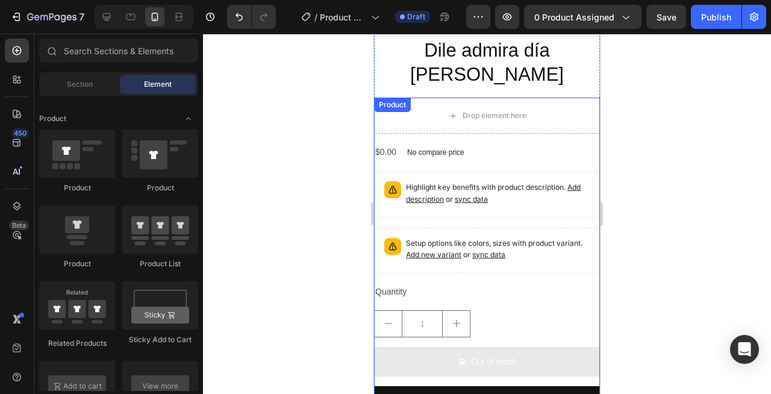
click at [467, 143] on div "No compare price Product Price" at bounding box center [435, 151] width 67 height 17
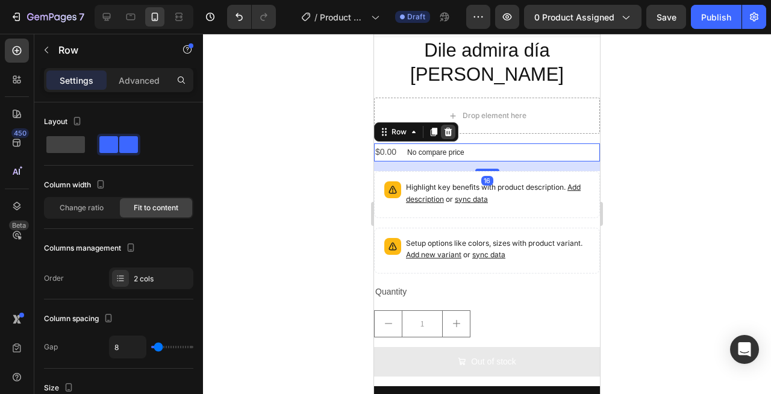
click at [447, 128] on icon at bounding box center [448, 132] width 8 height 8
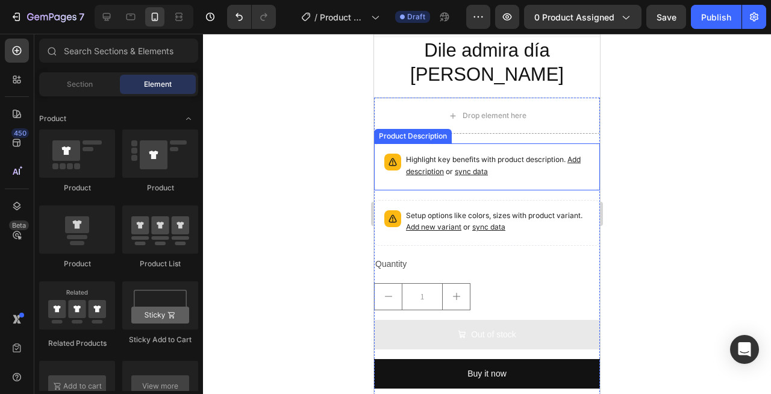
click at [459, 154] on p "Highlight key benefits with product description. Add description or sync data" at bounding box center [498, 166] width 184 height 24
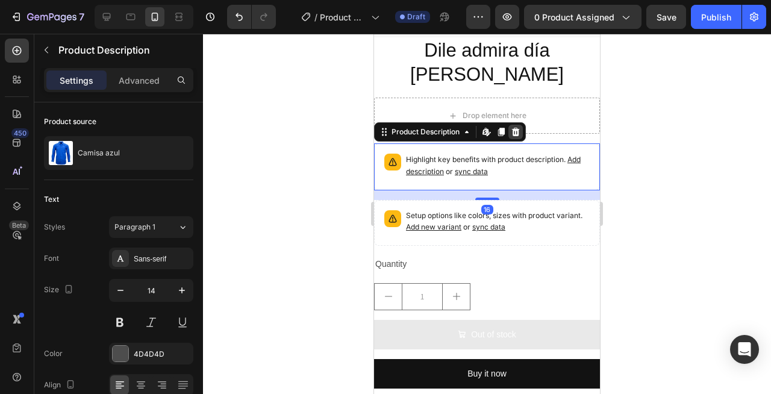
click at [518, 128] on icon at bounding box center [516, 132] width 8 height 8
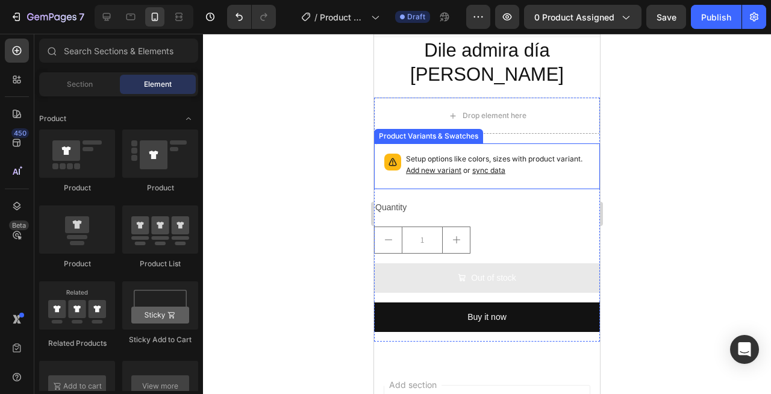
click at [519, 154] on p "Setup options like colors, sizes with product variant. Add new variant or sync …" at bounding box center [498, 165] width 184 height 23
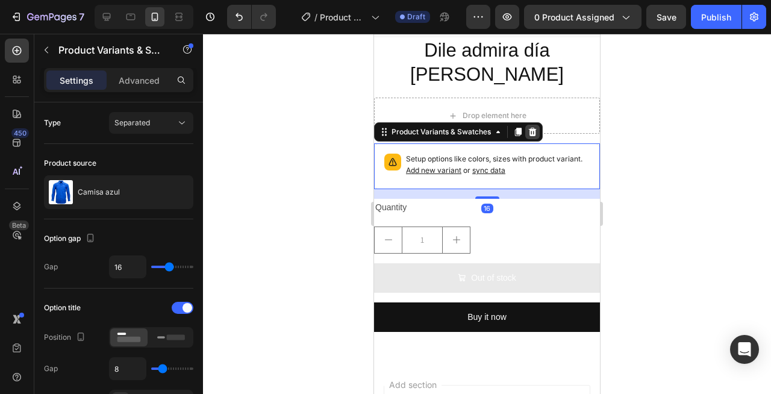
click at [530, 125] on div at bounding box center [532, 132] width 14 height 14
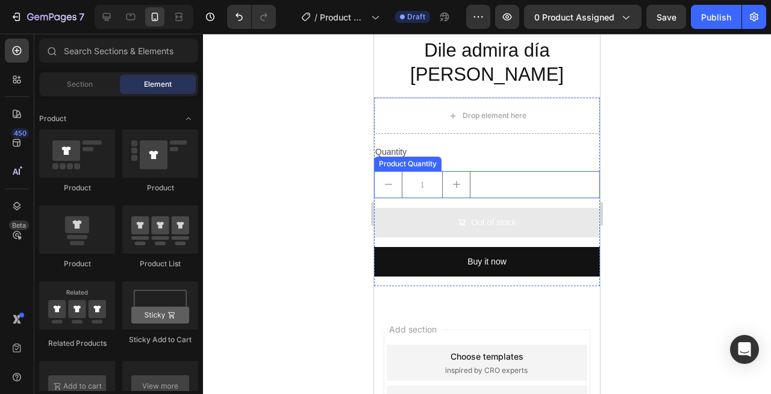
click at [517, 171] on div "1" at bounding box center [487, 184] width 226 height 27
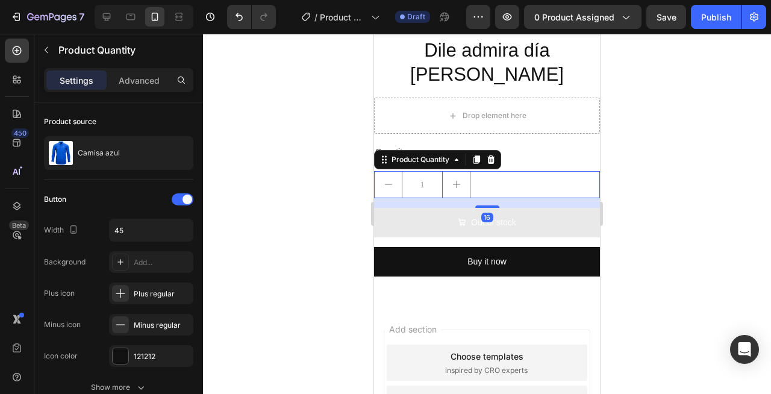
click at [490, 155] on icon at bounding box center [491, 159] width 8 height 8
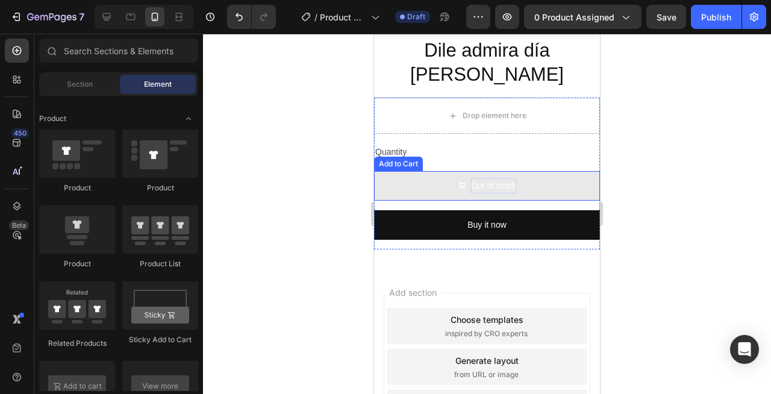
click at [496, 178] on div "Out of stock" at bounding box center [493, 185] width 45 height 15
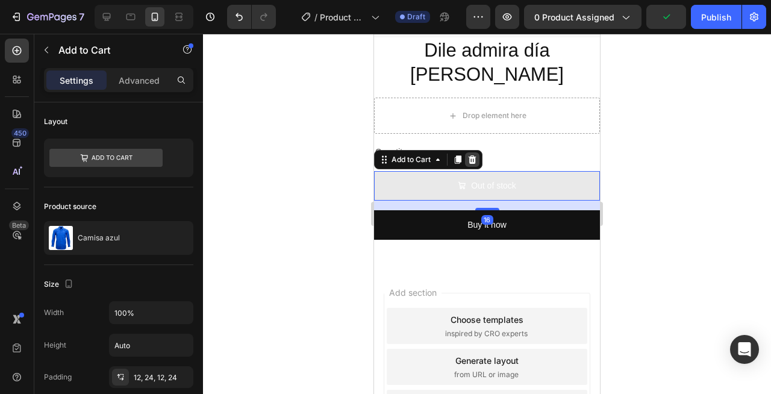
click at [474, 155] on icon at bounding box center [472, 159] width 8 height 8
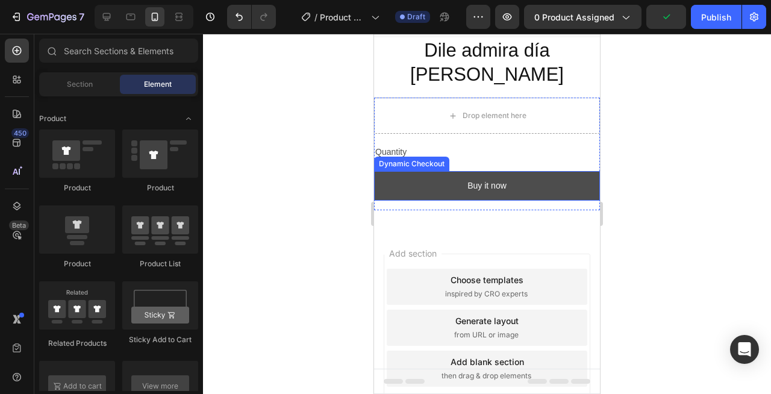
click at [464, 171] on button "Buy it now" at bounding box center [487, 186] width 226 height 30
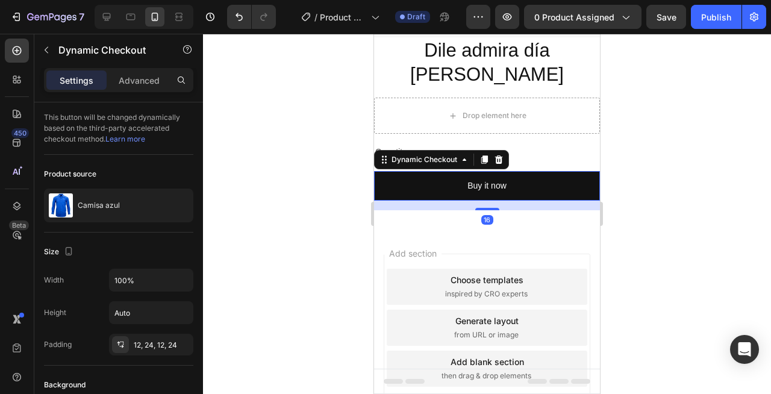
scroll to position [181, 0]
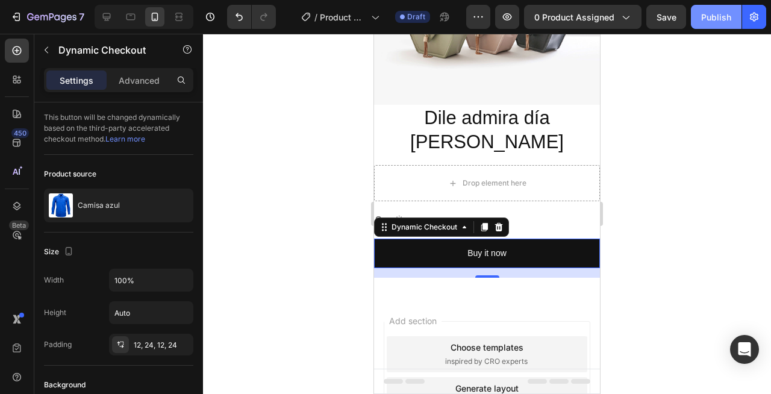
click at [698, 15] on button "Publish" at bounding box center [716, 17] width 51 height 24
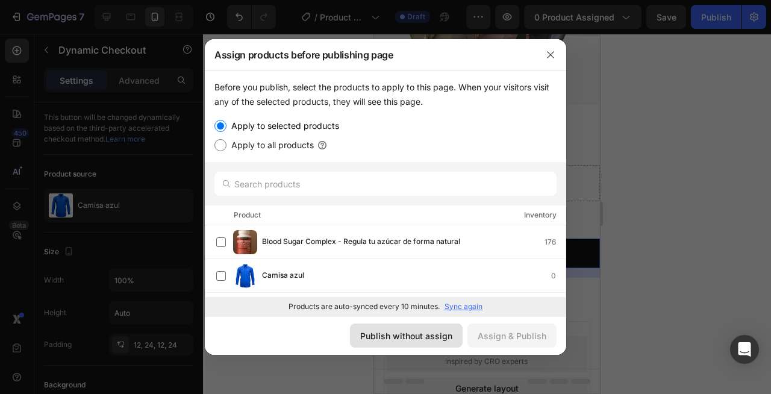
click at [399, 334] on div "Publish without assign" at bounding box center [406, 335] width 92 height 13
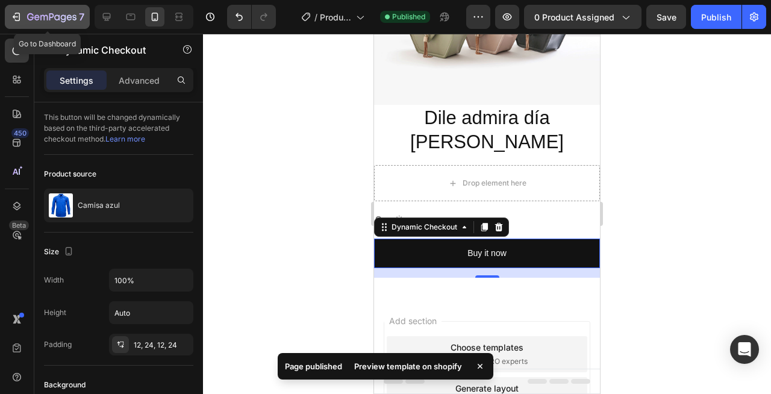
click at [10, 9] on button "7" at bounding box center [47, 17] width 85 height 24
